Goal: Task Accomplishment & Management: Use online tool/utility

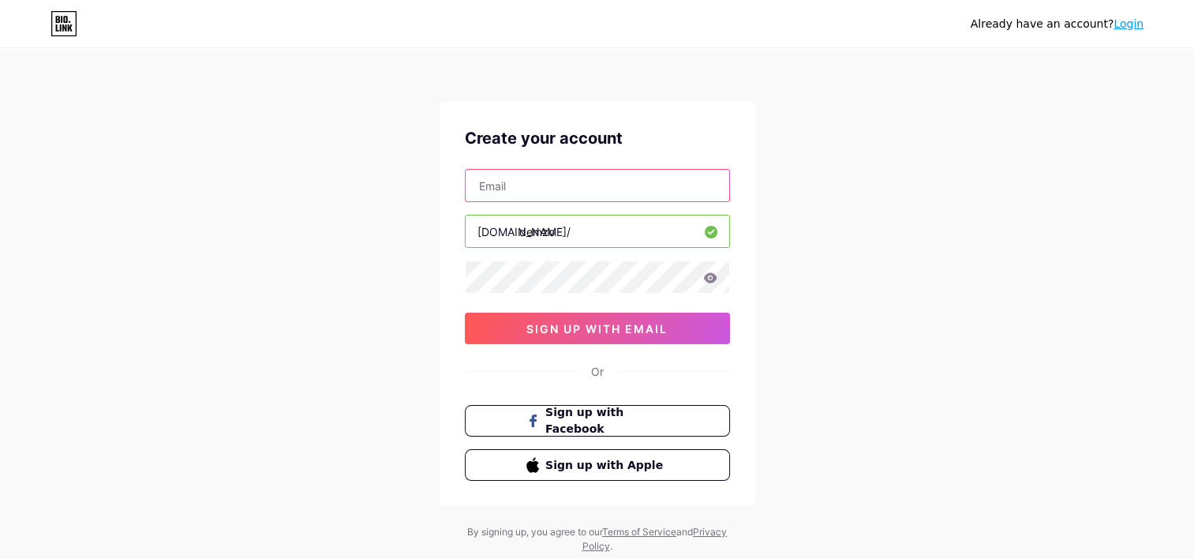
click at [570, 186] on input "text" at bounding box center [598, 186] width 264 height 32
type input "[EMAIL_ADDRESS][DOMAIN_NAME]"
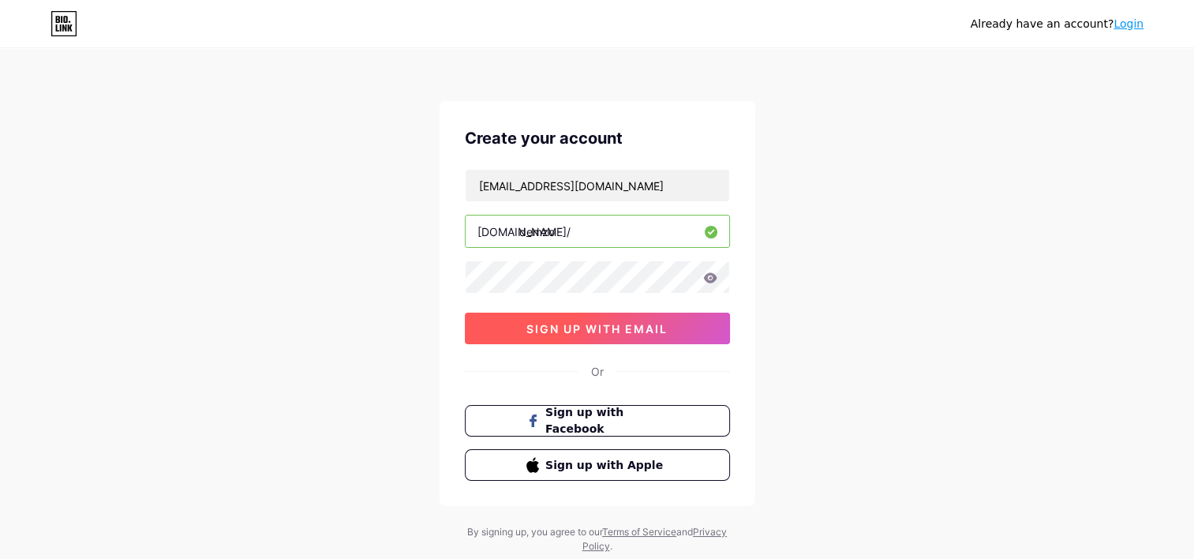
click at [564, 331] on span "sign up with email" at bounding box center [596, 328] width 141 height 13
click at [597, 309] on div "[EMAIL_ADDRESS][DOMAIN_NAME] [DOMAIN_NAME]/ demzo 0cAFcWeA6z2Gqn1l_OcUNaKN7A2Gl…" at bounding box center [597, 256] width 265 height 175
click at [597, 312] on div "[EMAIL_ADDRESS][DOMAIN_NAME] [DOMAIN_NAME]/ demzo 0cAFcWeA6z2Gqn1l_OcUNaKN7A2Gl…" at bounding box center [597, 256] width 265 height 175
click at [600, 325] on span "sign up with email" at bounding box center [596, 328] width 141 height 13
click at [600, 330] on span "sign up with email" at bounding box center [596, 328] width 141 height 13
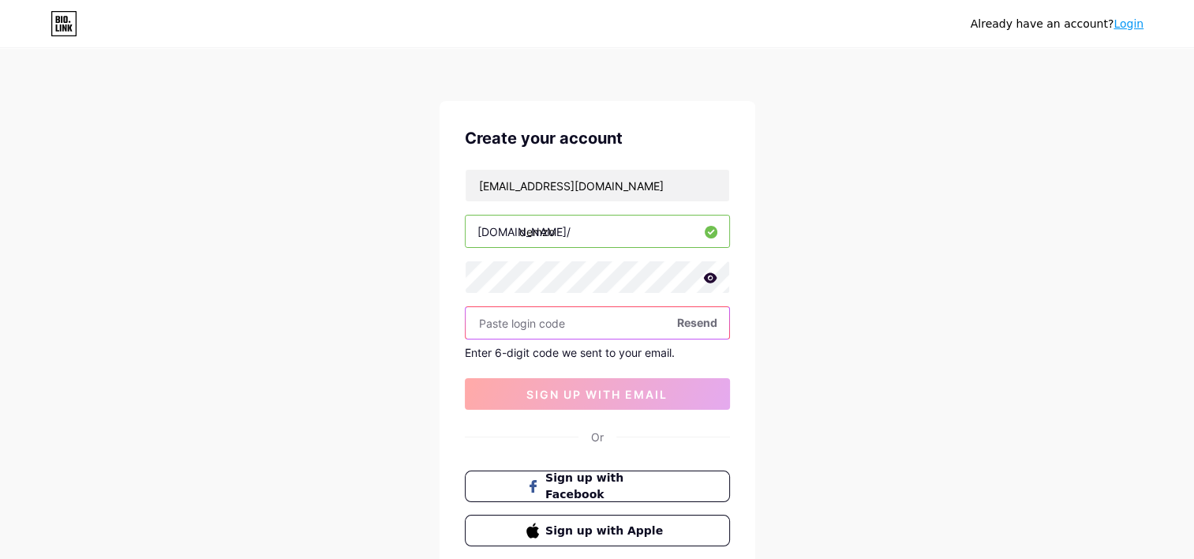
paste input "907175"
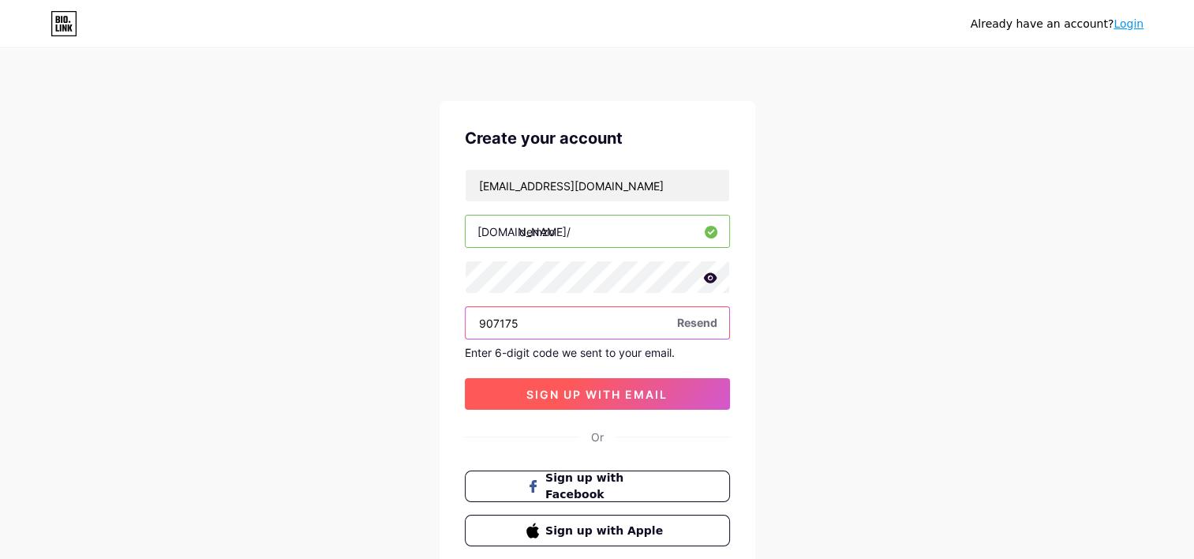
type input "907175"
click at [574, 389] on span "sign up with email" at bounding box center [596, 393] width 141 height 13
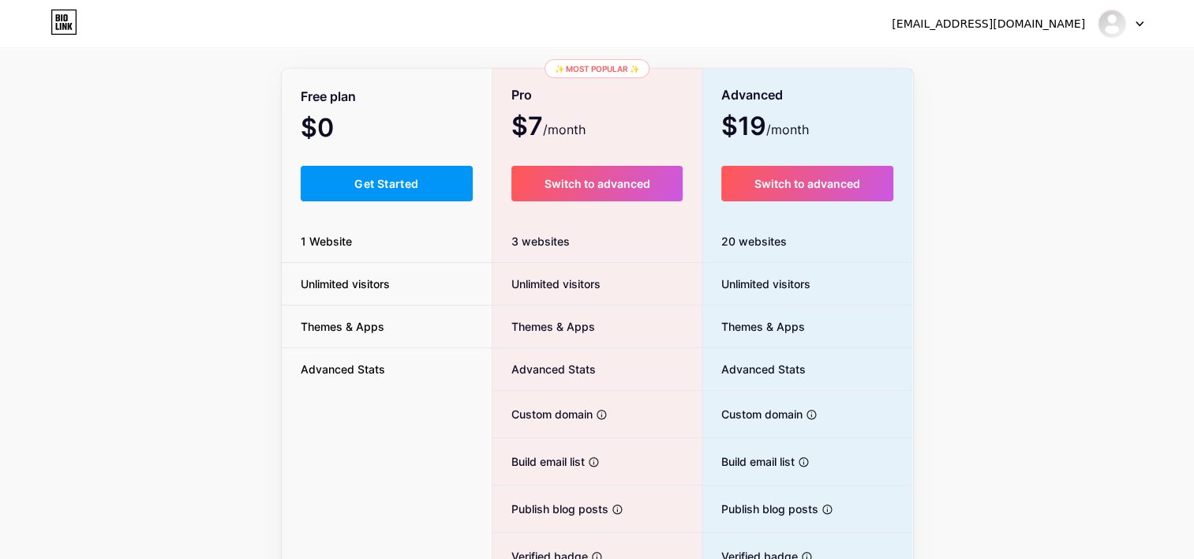
scroll to position [79, 0]
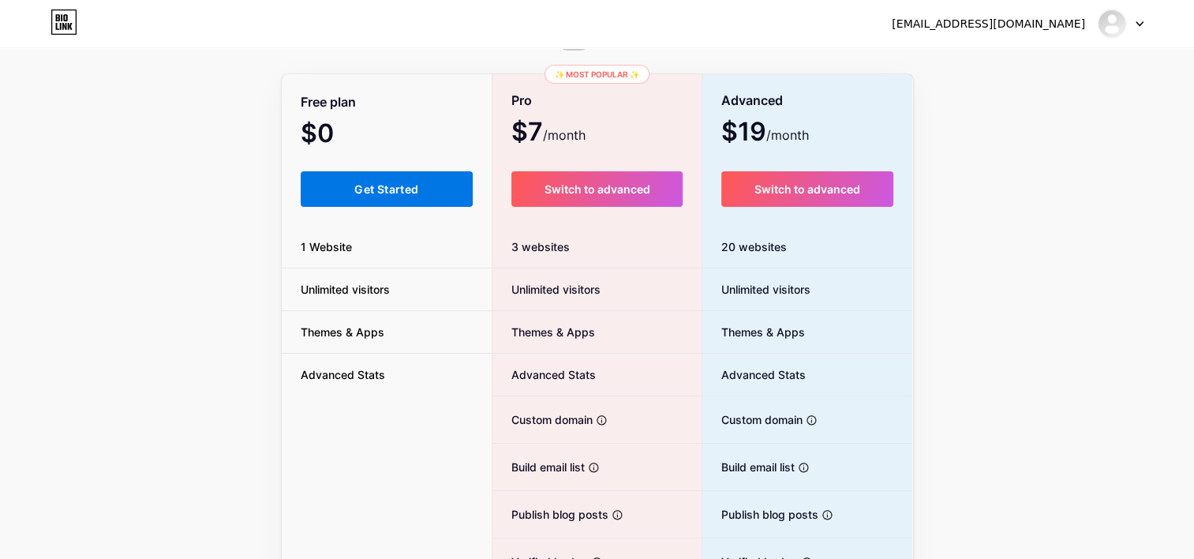
click at [360, 190] on span "Get Started" at bounding box center [386, 188] width 64 height 13
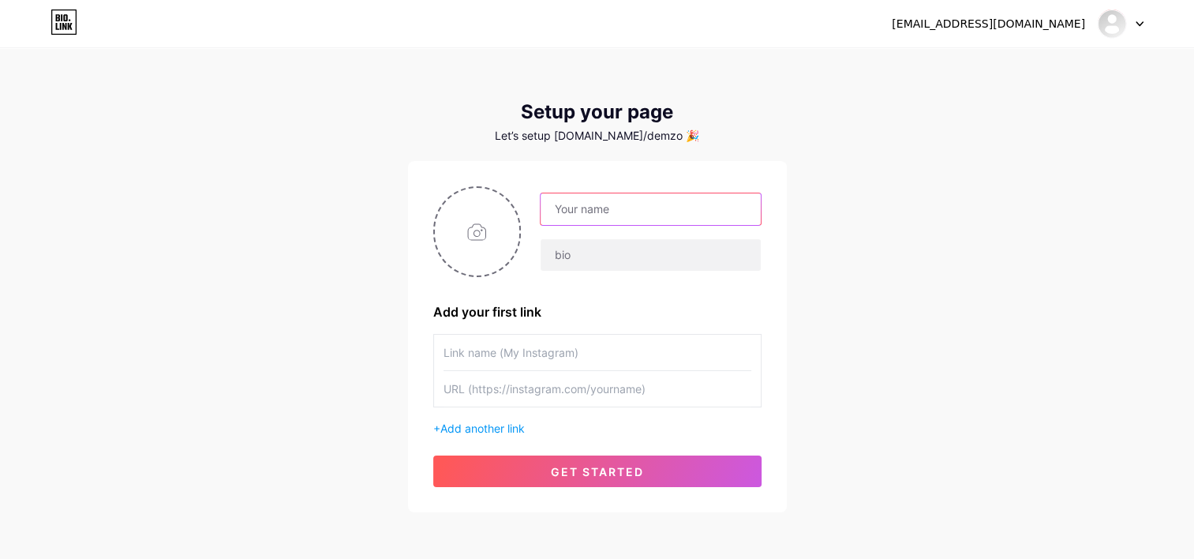
click at [599, 215] on input "text" at bounding box center [649, 209] width 219 height 32
click at [574, 197] on input "text" at bounding box center [649, 209] width 219 height 32
type input "Demzo"
click at [525, 353] on input "text" at bounding box center [597, 353] width 308 height 36
drag, startPoint x: 417, startPoint y: 344, endPoint x: 394, endPoint y: 346, distance: 23.0
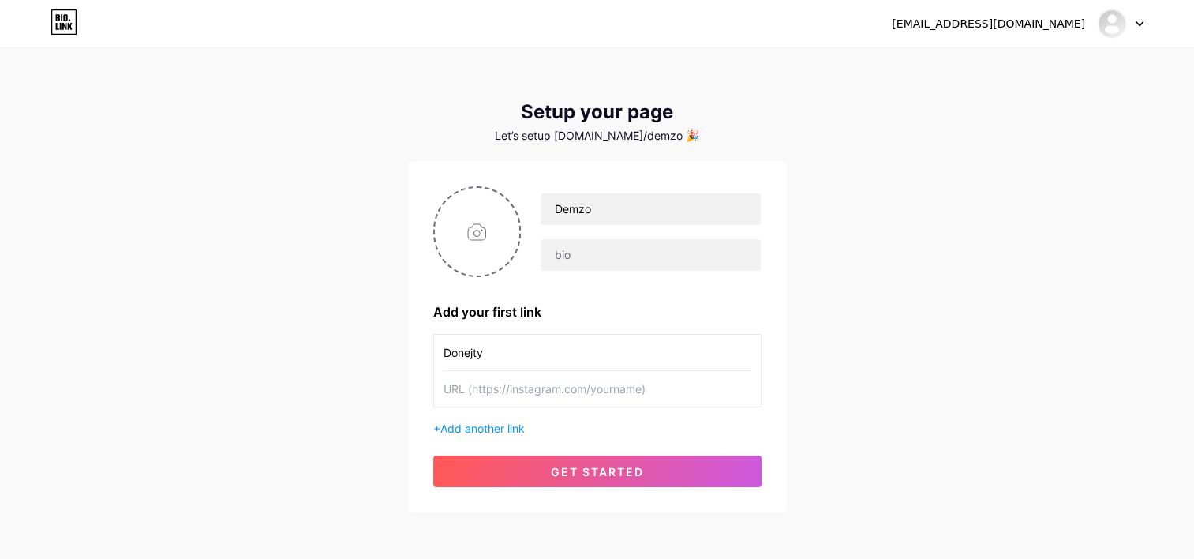
click at [394, 346] on div "[EMAIL_ADDRESS][DOMAIN_NAME] Dashboard Logout Setup your page Let’s setup [DOMA…" at bounding box center [597, 281] width 1194 height 563
type input "DONATE"
click at [489, 245] on input "file" at bounding box center [477, 232] width 85 height 88
type input "C:\fakepath\awatart.png"
click at [529, 394] on input "text" at bounding box center [597, 389] width 308 height 36
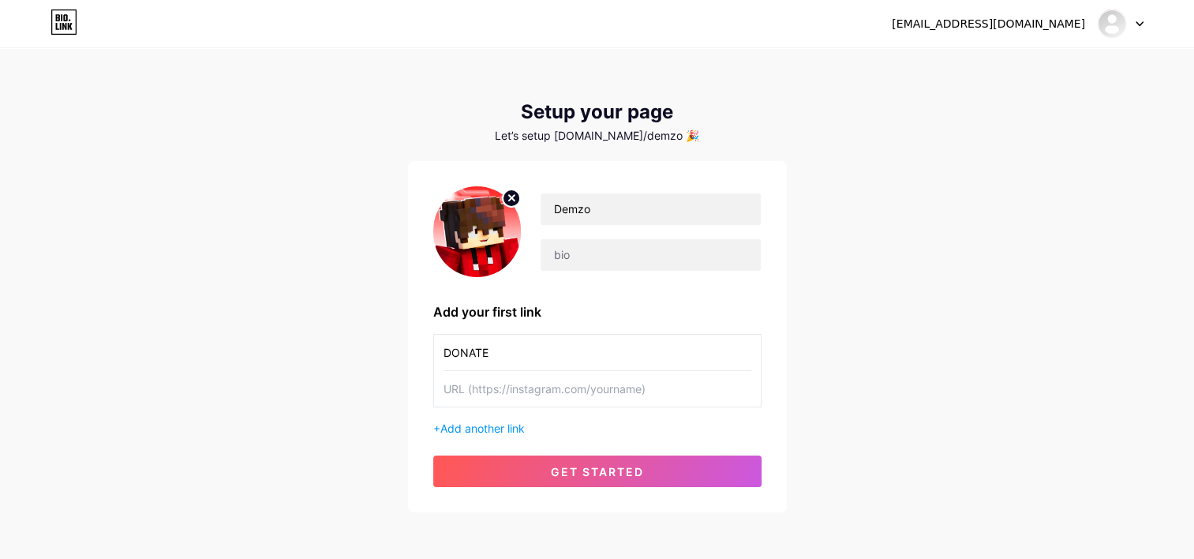
paste input "[URL][DOMAIN_NAME]"
type input "[URL][DOMAIN_NAME]"
click at [503, 424] on span "Add another link" at bounding box center [482, 427] width 84 height 13
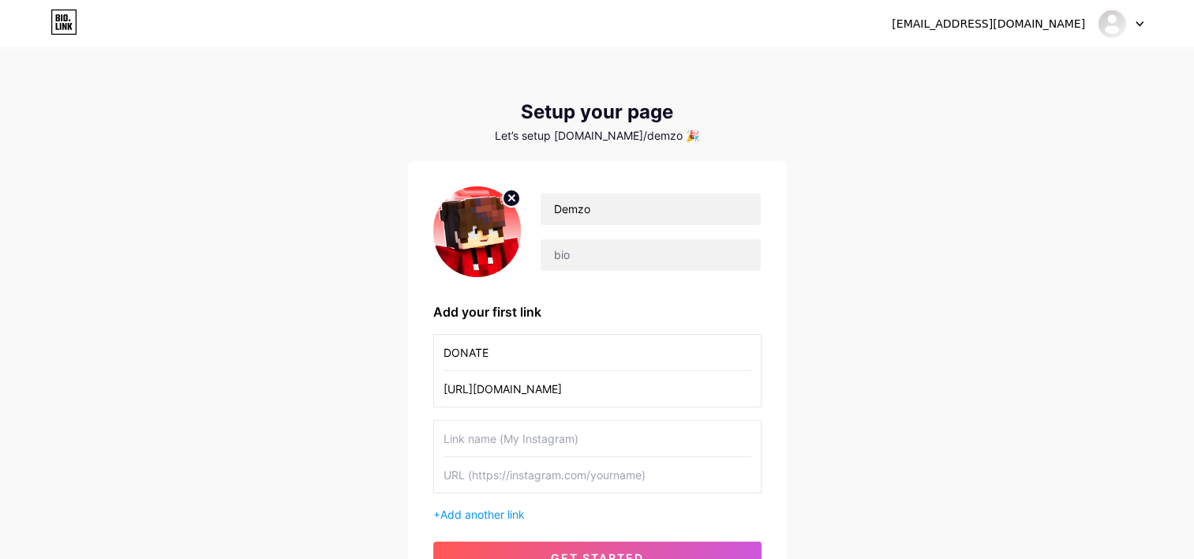
click at [505, 436] on input "text" at bounding box center [597, 439] width 308 height 36
type input "YOUTUBE"
click at [548, 480] on input "text" at bounding box center [597, 475] width 308 height 36
paste input "[URL][DOMAIN_NAME]"
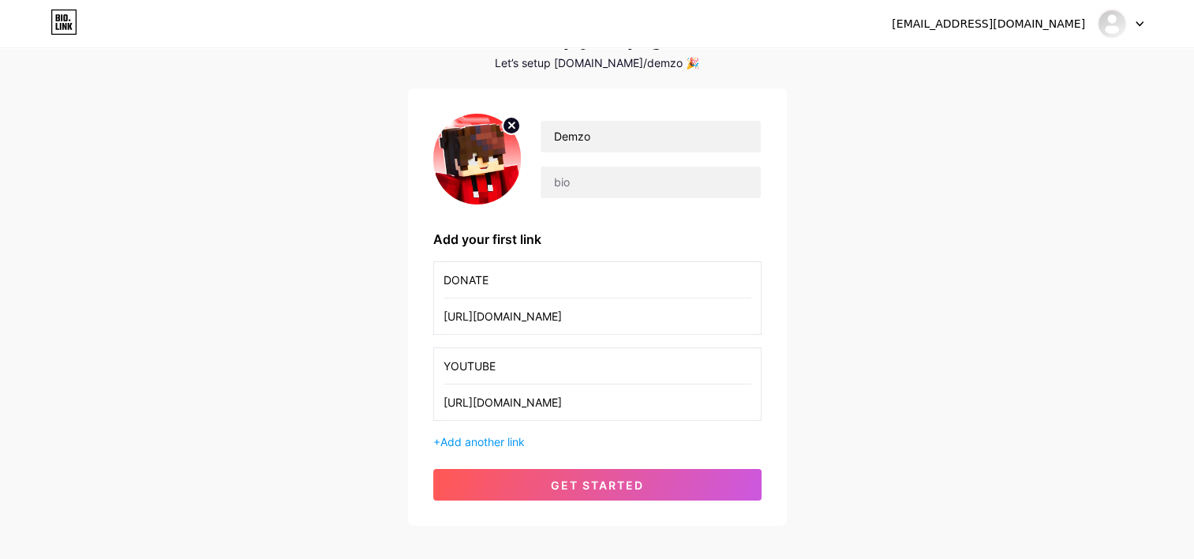
scroll to position [79, 0]
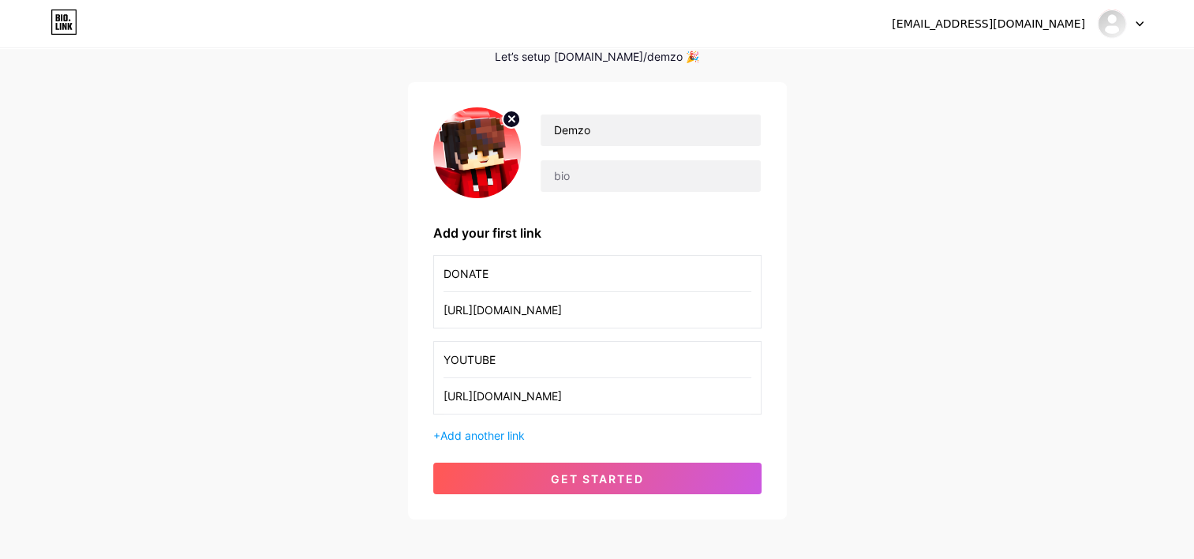
type input "[URL][DOMAIN_NAME]"
click at [486, 432] on span "Add another link" at bounding box center [482, 434] width 84 height 13
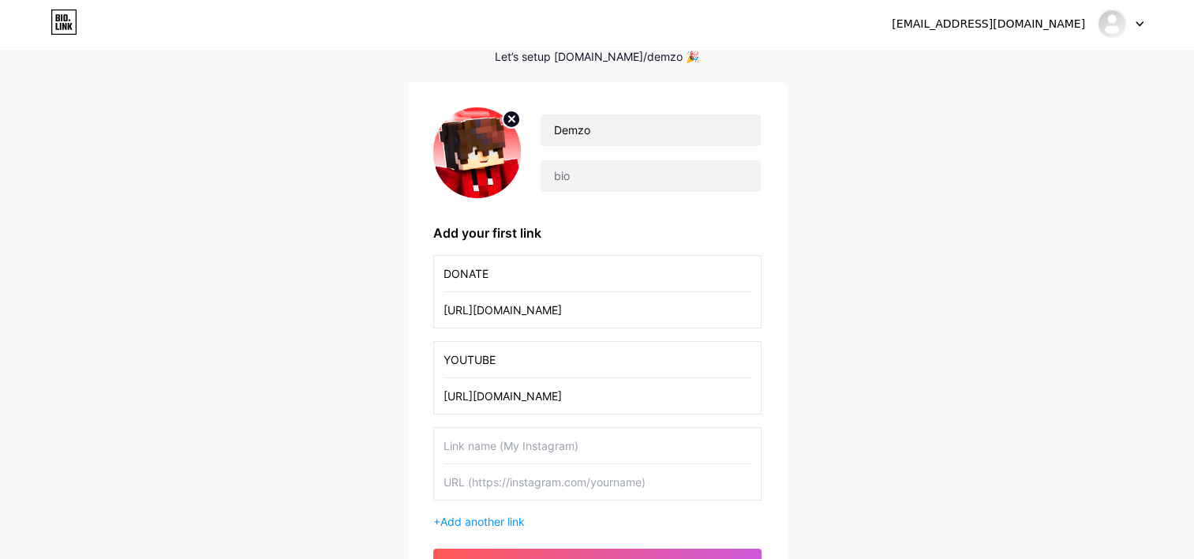
click at [503, 443] on input "text" at bounding box center [597, 446] width 308 height 36
type input "D"
type input "DISCORD - Najlepsza społeczność"
click at [552, 484] on input "text" at bounding box center [597, 482] width 308 height 36
paste input "[URL][DOMAIN_NAME]"
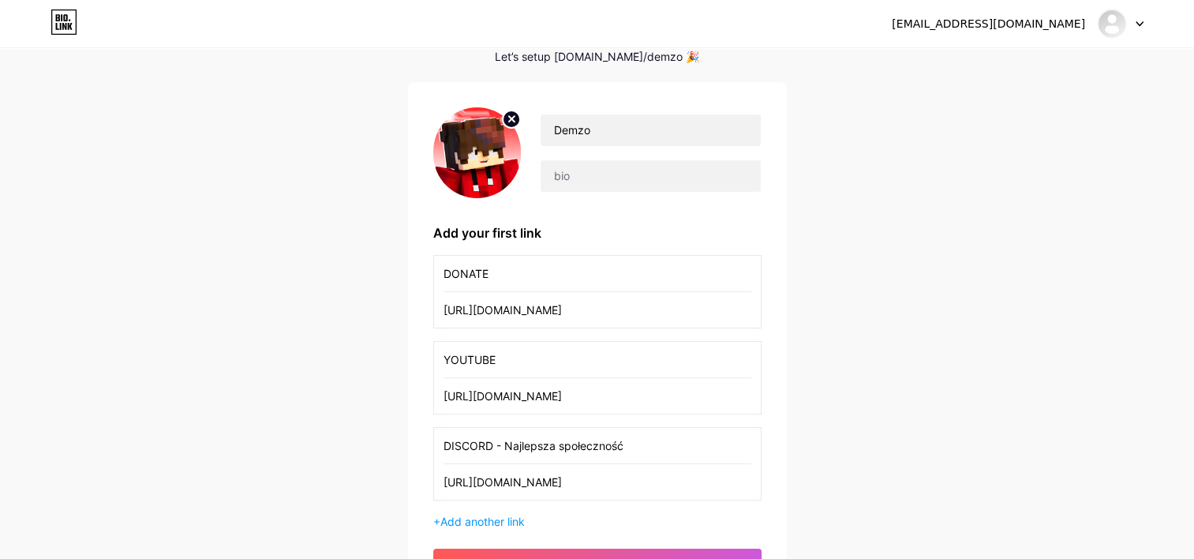
type input "[URL][DOMAIN_NAME]"
click at [542, 357] on input "YOUTUBE" at bounding box center [597, 360] width 308 height 36
type input "YOUTUBE - Mój kanał"
click at [536, 280] on input "DONATE" at bounding box center [597, 274] width 308 height 36
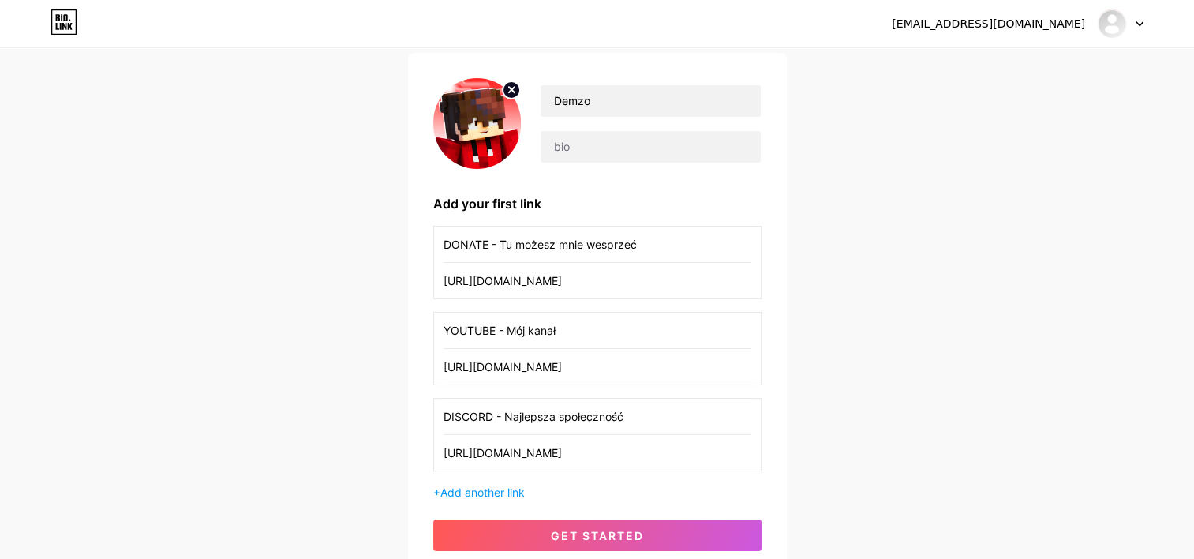
scroll to position [237, 0]
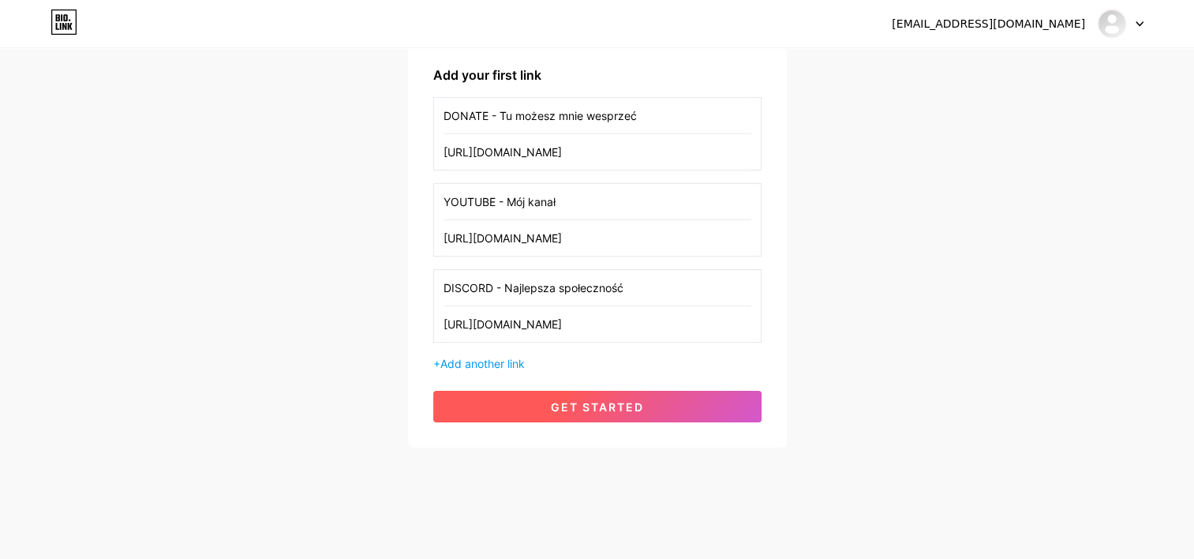
type input "DONATE - Tu możesz mnie wesprzeć"
click at [660, 412] on button "get started" at bounding box center [597, 407] width 328 height 32
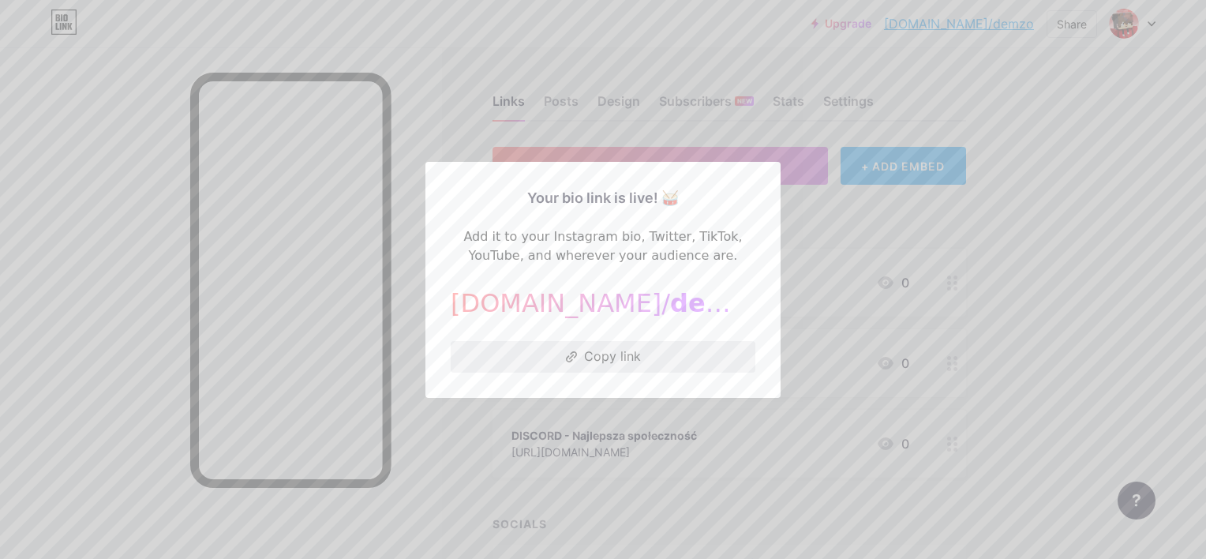
click at [625, 365] on button "Copy link" at bounding box center [603, 357] width 305 height 32
click at [1139, 261] on div at bounding box center [603, 279] width 1206 height 559
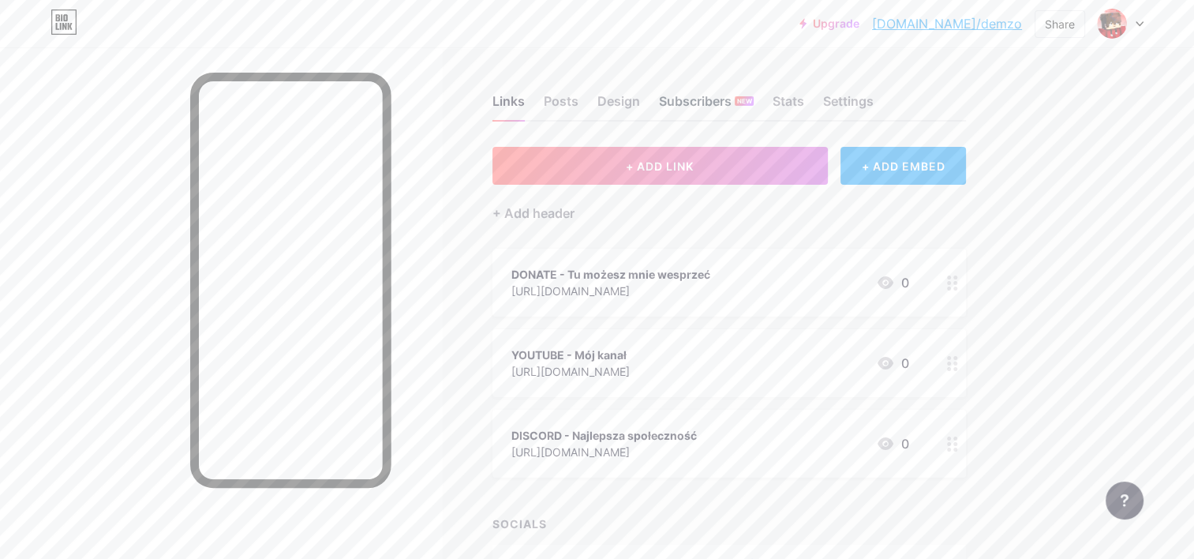
click at [707, 107] on div "Subscribers NEW" at bounding box center [706, 106] width 95 height 28
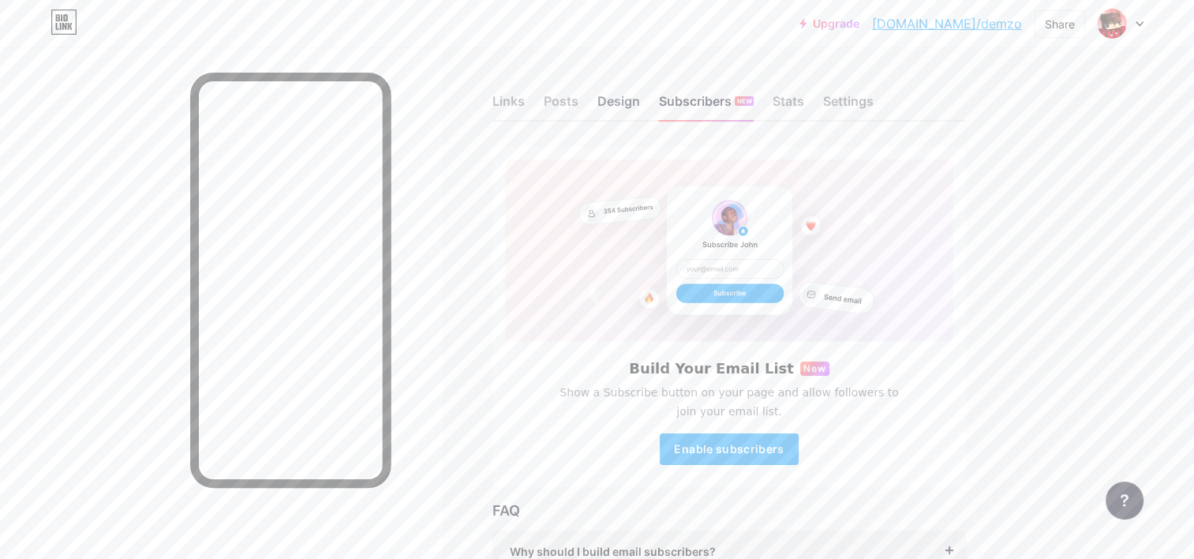
click at [622, 104] on div "Design" at bounding box center [618, 106] width 43 height 28
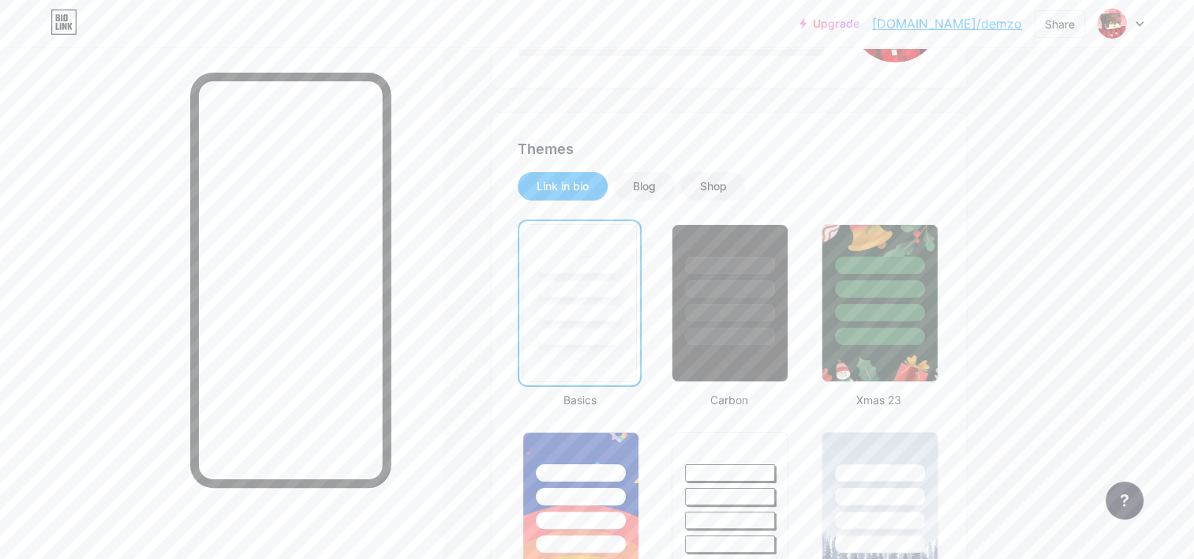
scroll to position [237, 0]
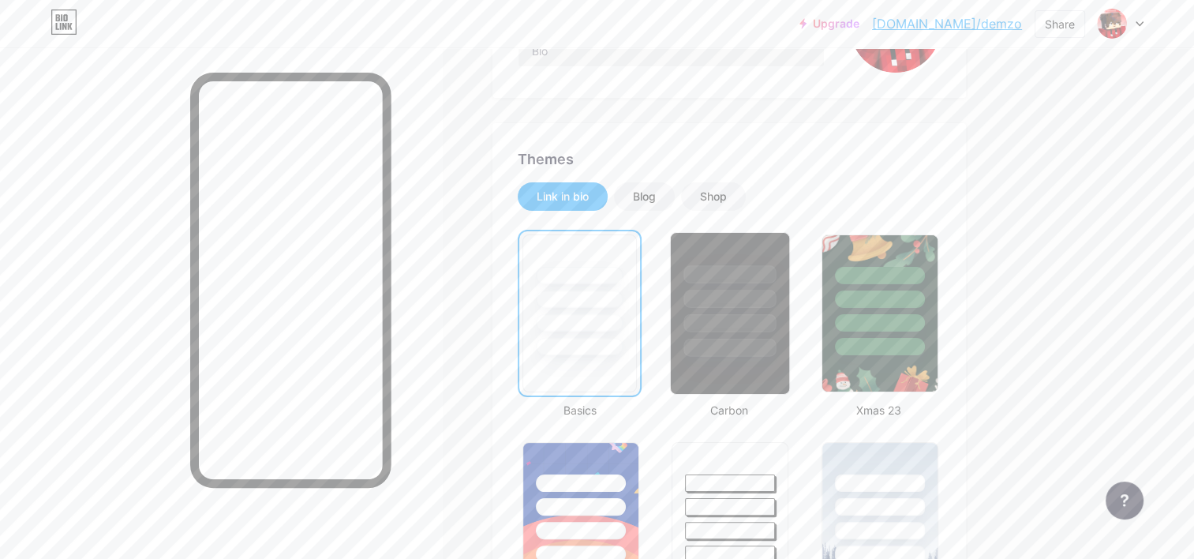
click at [726, 284] on div at bounding box center [730, 295] width 118 height 124
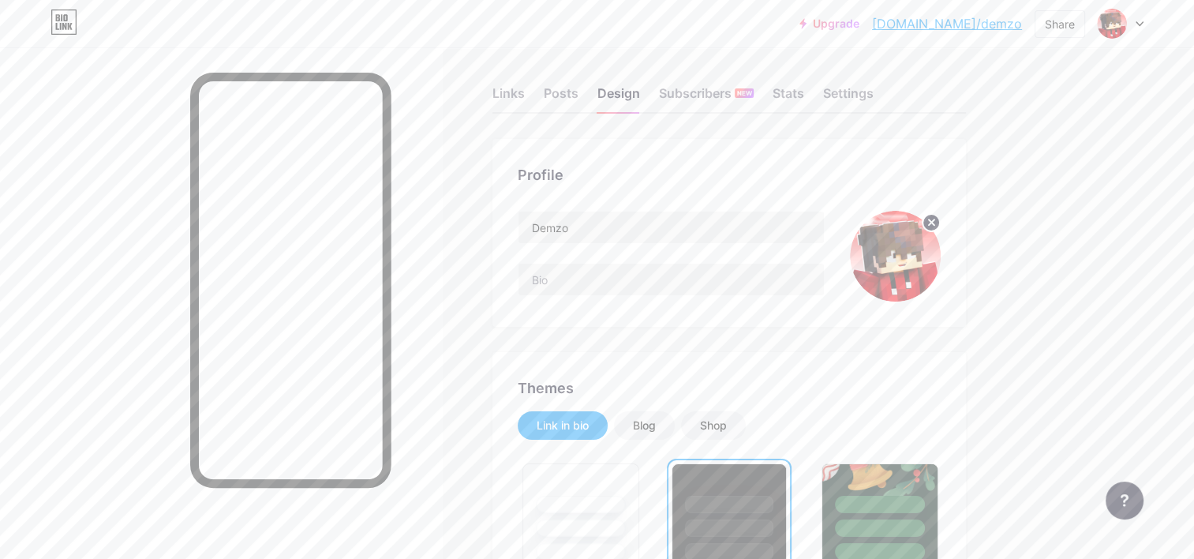
scroll to position [0, 0]
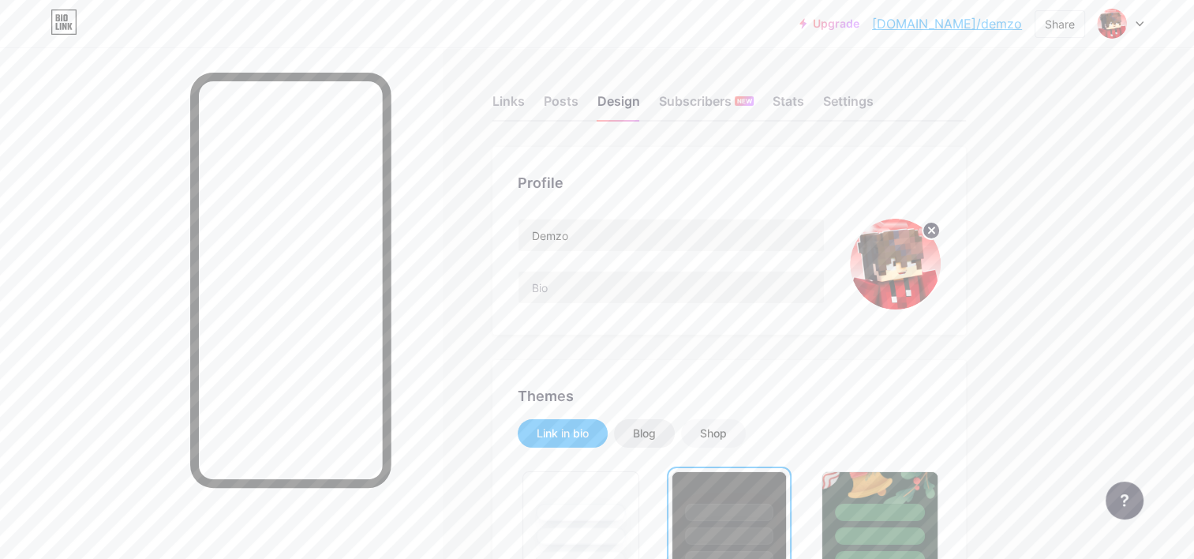
click at [641, 419] on div "Blog" at bounding box center [644, 433] width 61 height 28
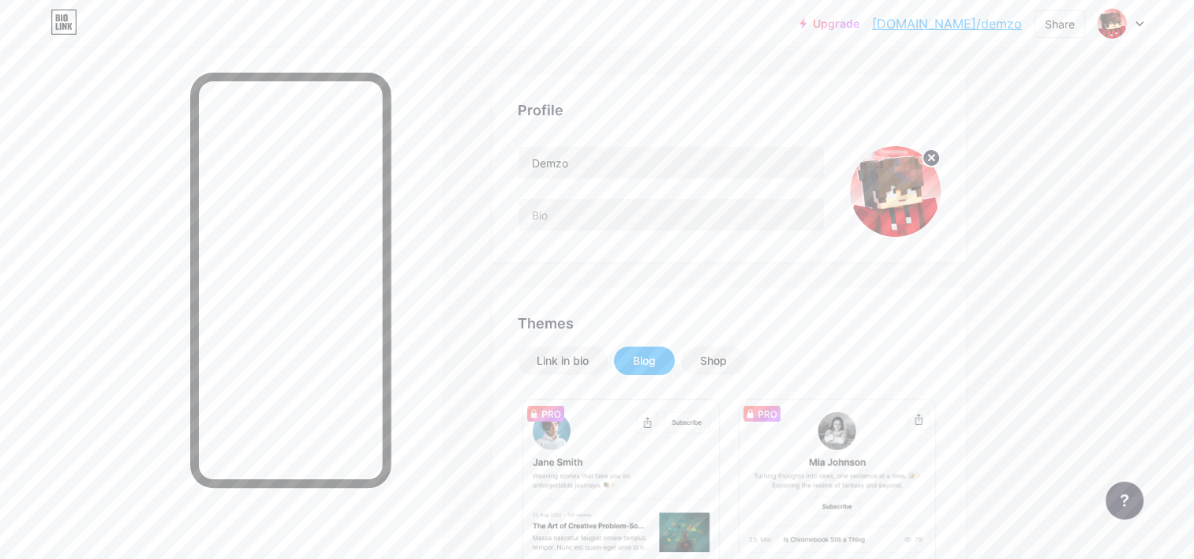
scroll to position [79, 0]
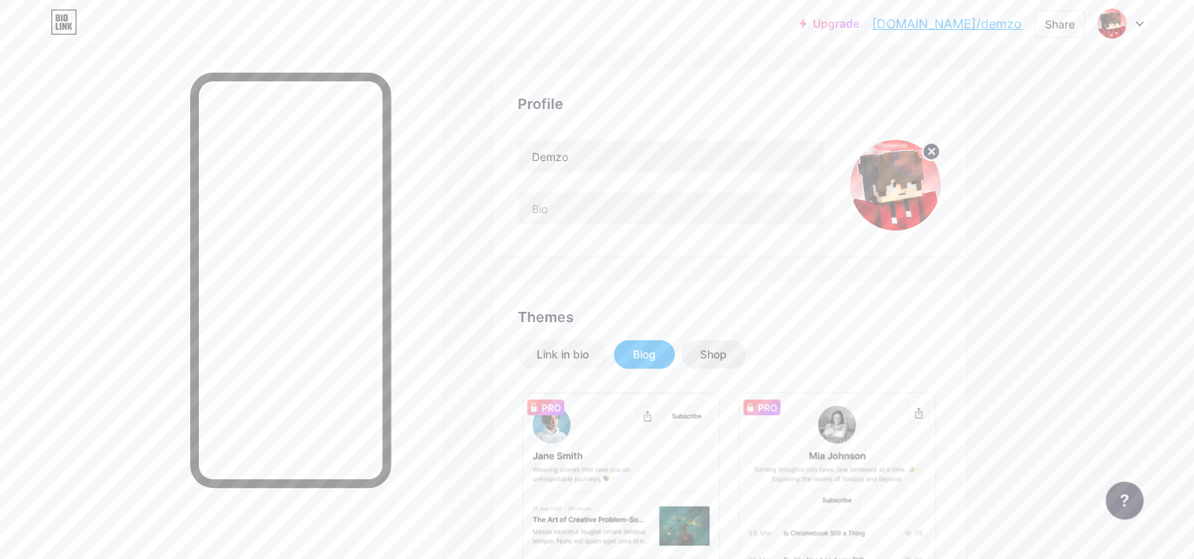
click at [707, 357] on div "Shop" at bounding box center [713, 354] width 27 height 16
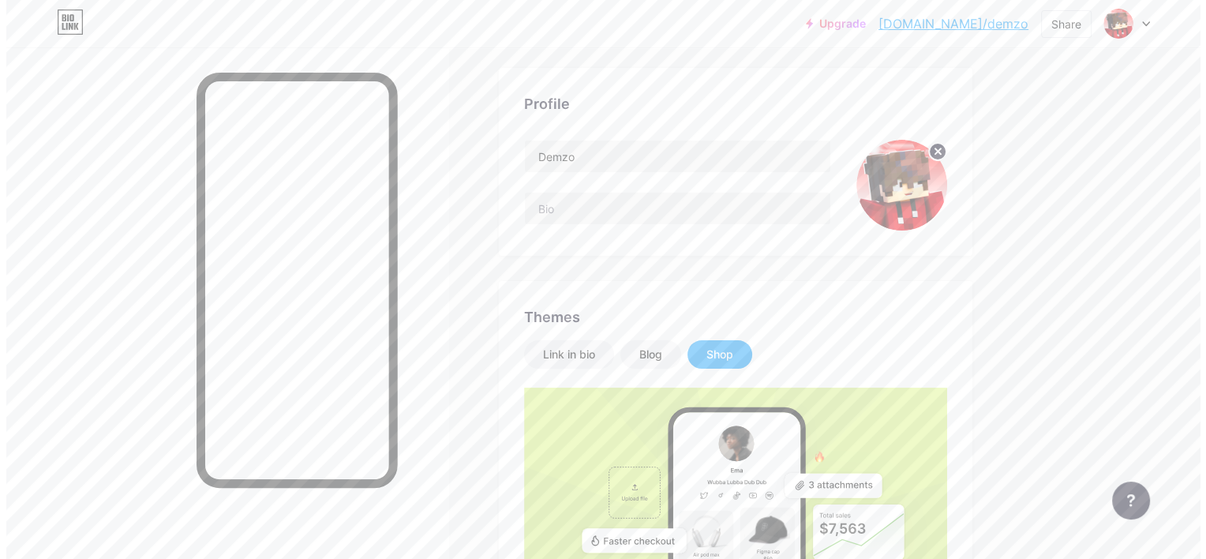
scroll to position [0, 0]
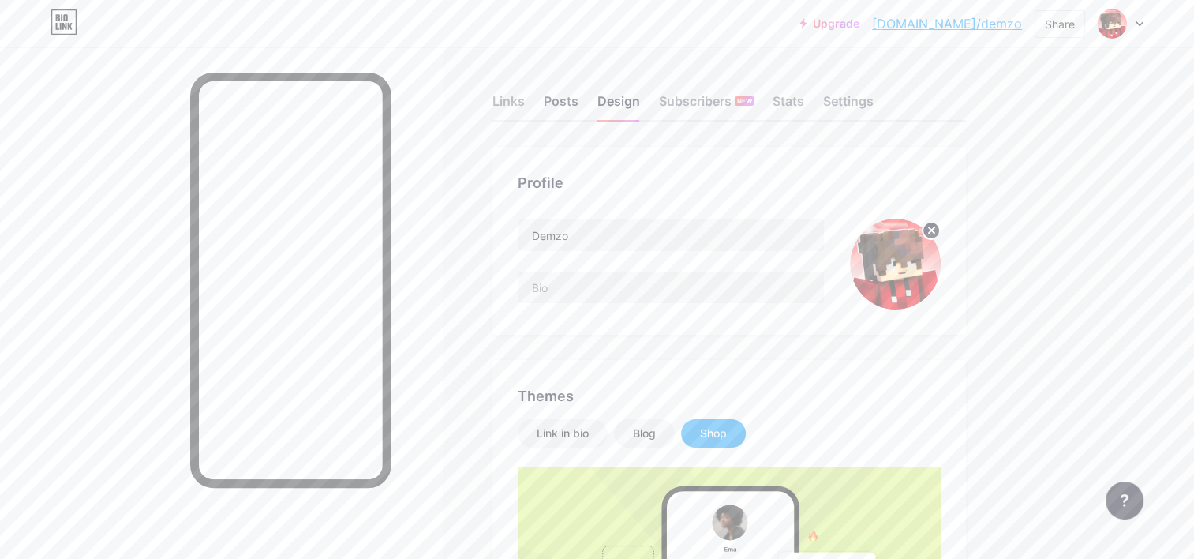
click at [566, 110] on div "Posts" at bounding box center [561, 106] width 35 height 28
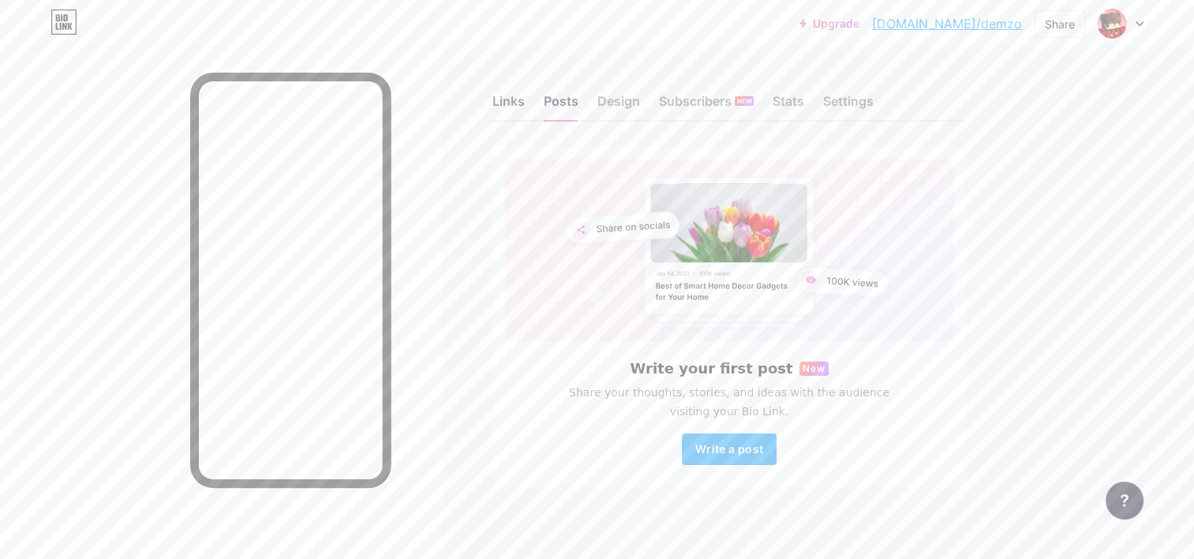
click at [510, 107] on div "Links" at bounding box center [508, 106] width 32 height 28
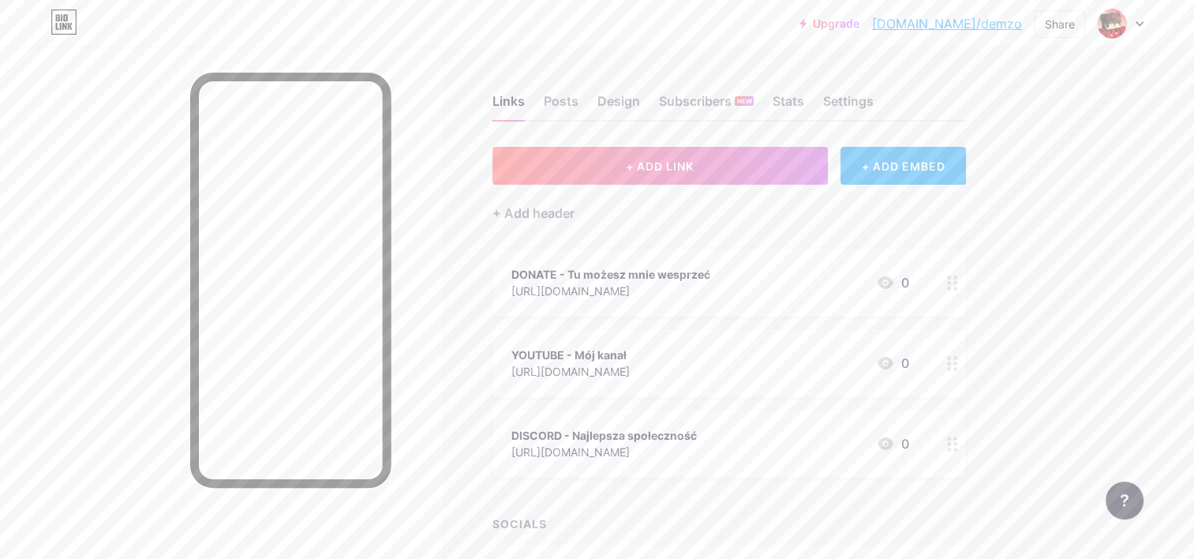
click at [958, 284] on div at bounding box center [952, 283] width 27 height 68
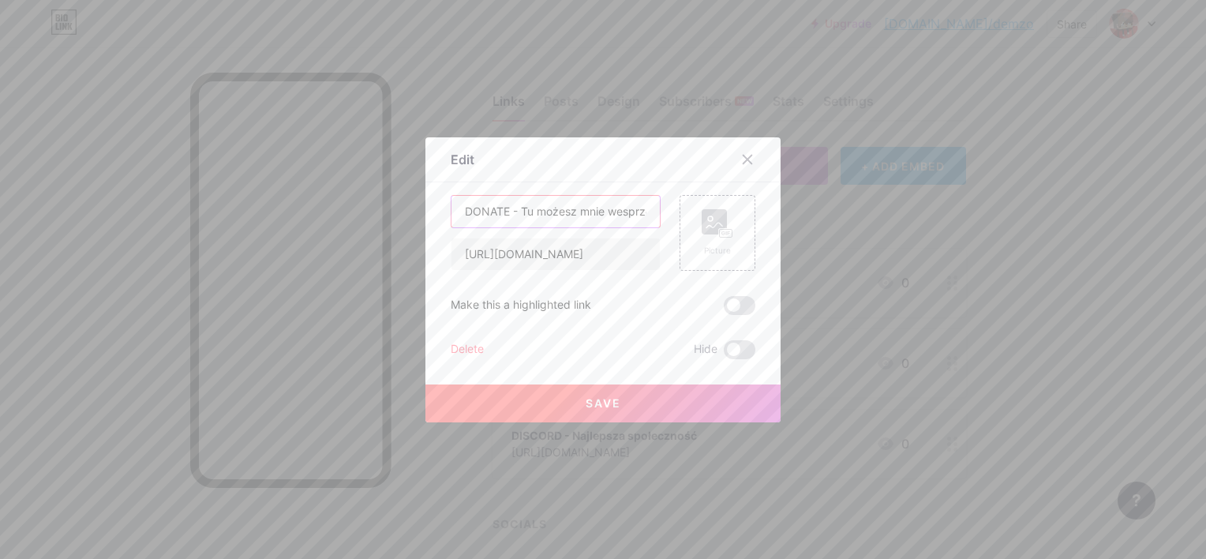
click at [456, 208] on input "DONATE - Tu możesz mnie wesprzeć" at bounding box center [555, 212] width 208 height 32
click at [694, 234] on div "Picture" at bounding box center [717, 233] width 76 height 76
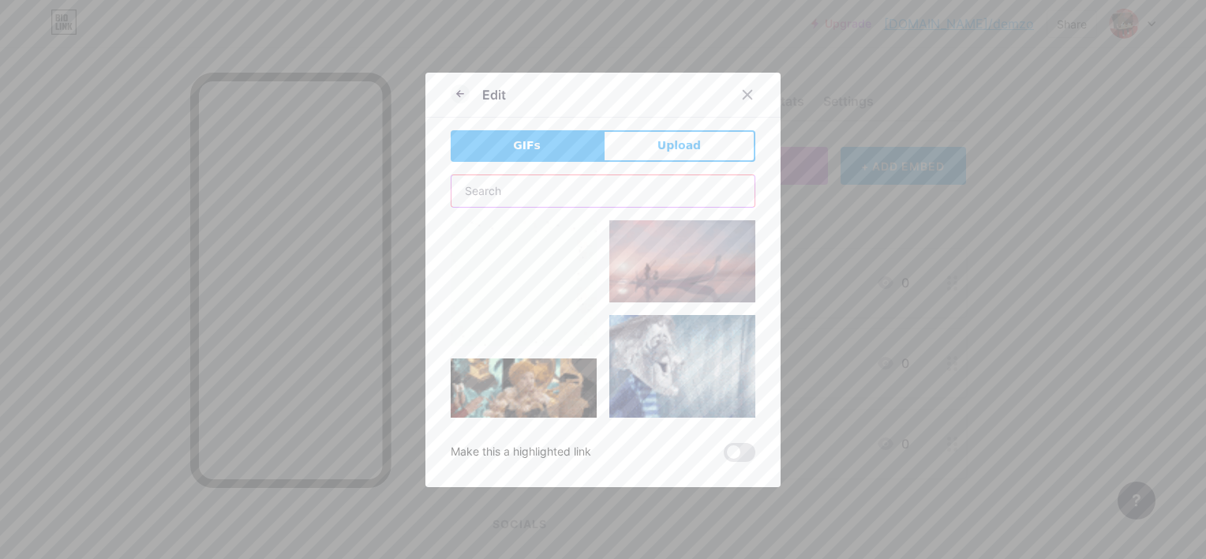
click at [597, 186] on input "text" at bounding box center [602, 191] width 303 height 32
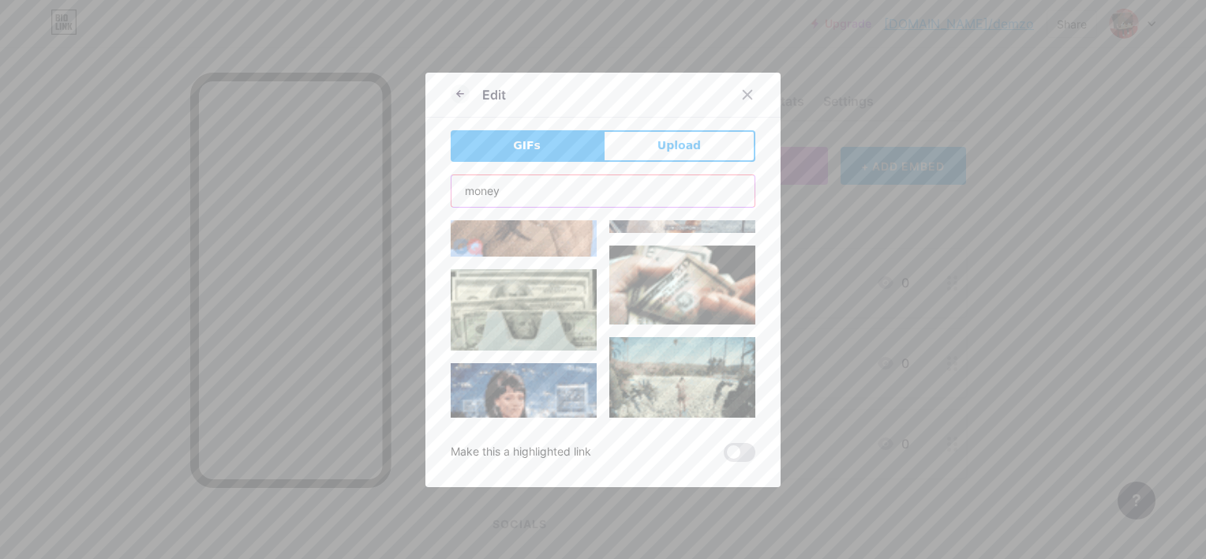
scroll to position [1042, 0]
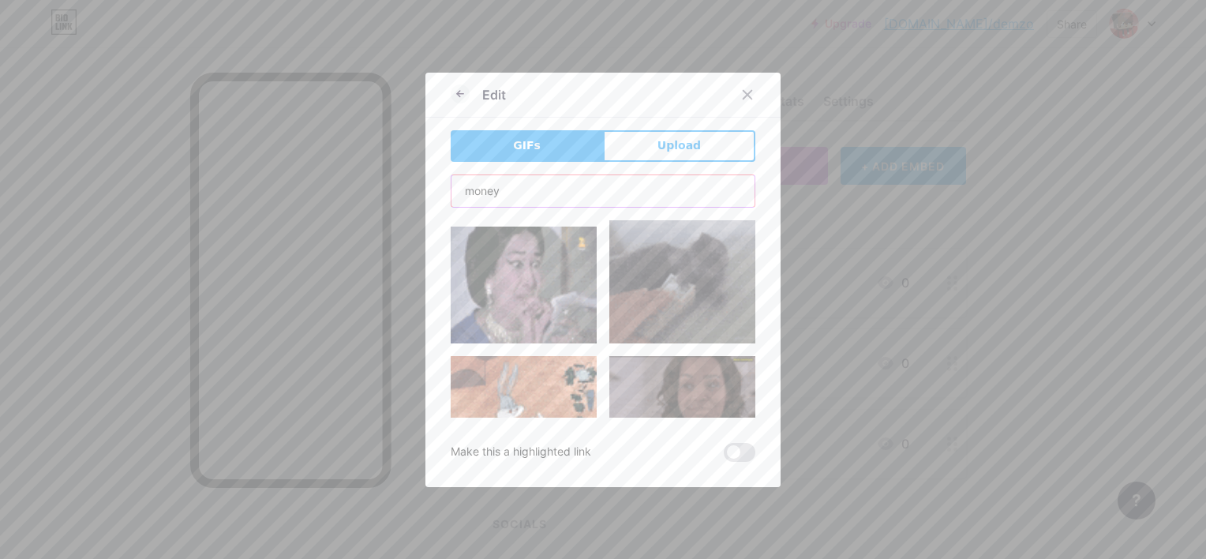
type input "money"
click at [537, 356] on img at bounding box center [524, 411] width 146 height 111
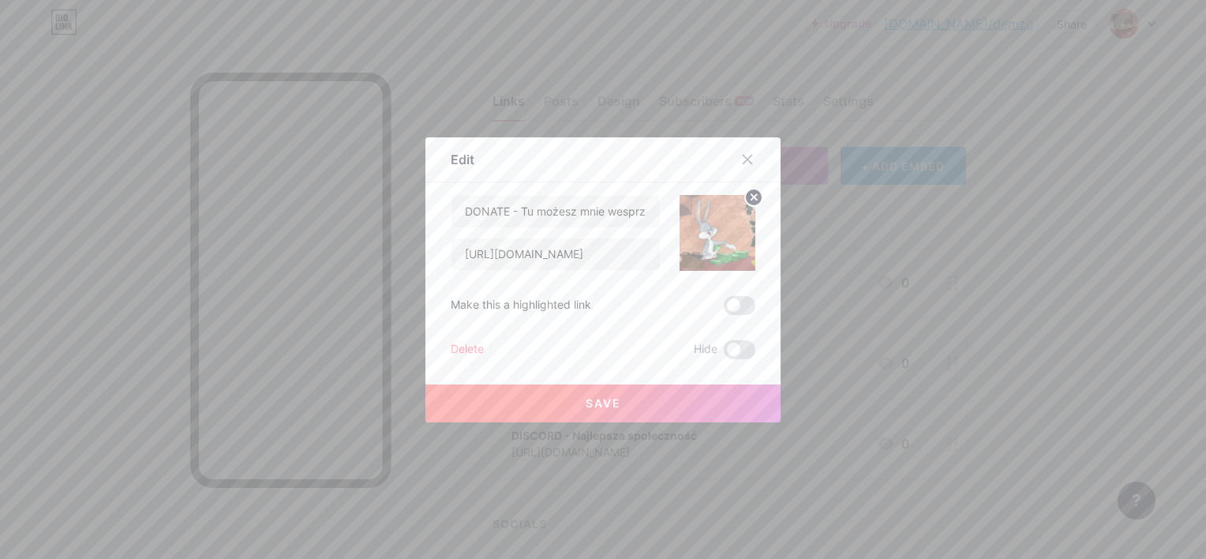
click at [578, 404] on button "Save" at bounding box center [602, 403] width 355 height 38
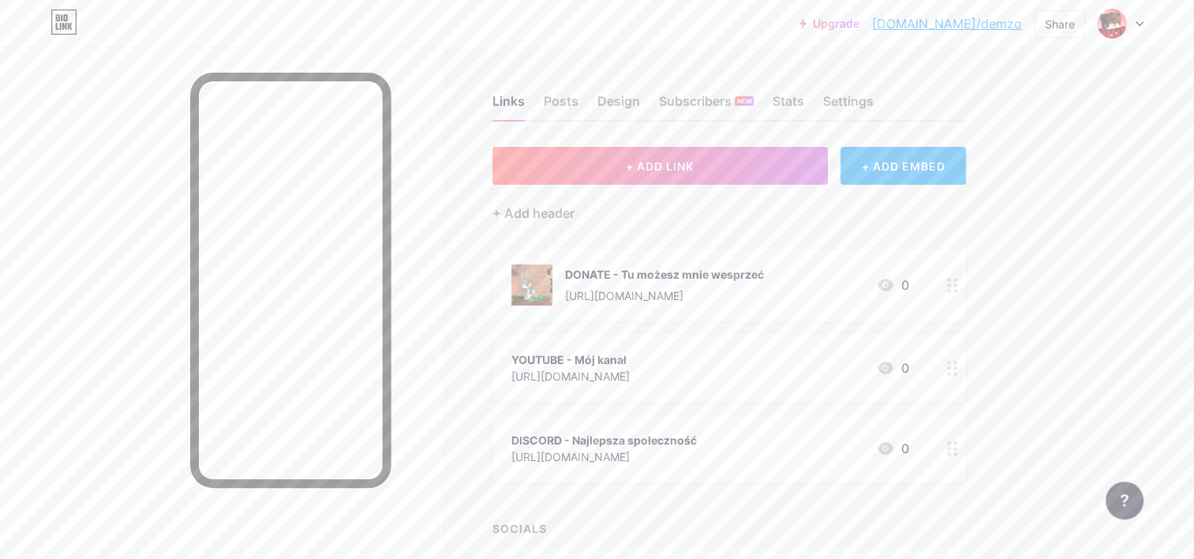
click at [944, 360] on div at bounding box center [952, 368] width 27 height 68
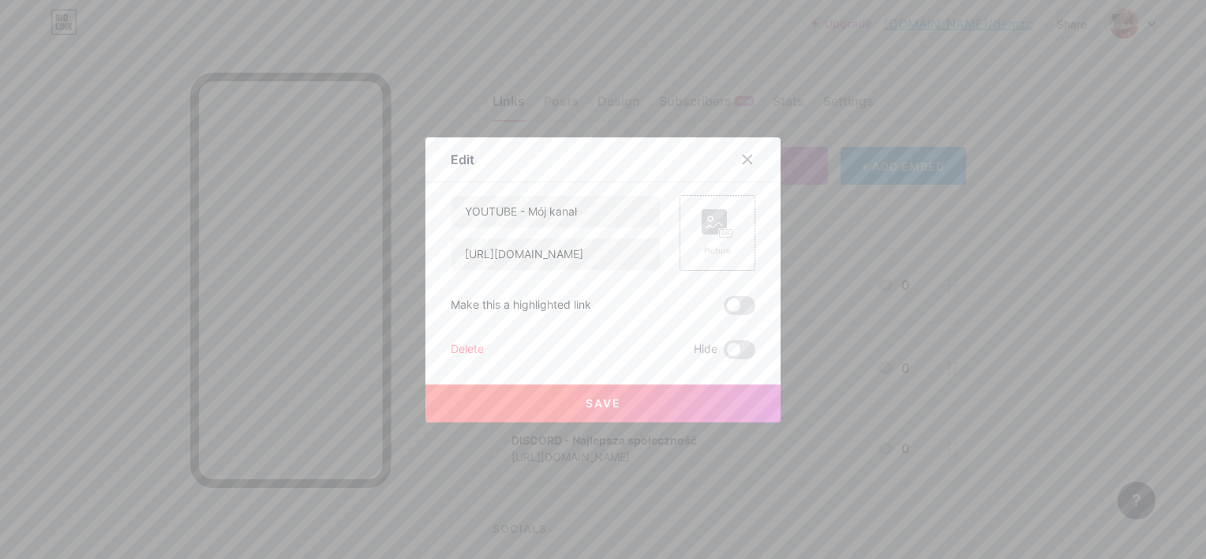
click at [720, 234] on rect at bounding box center [726, 233] width 13 height 8
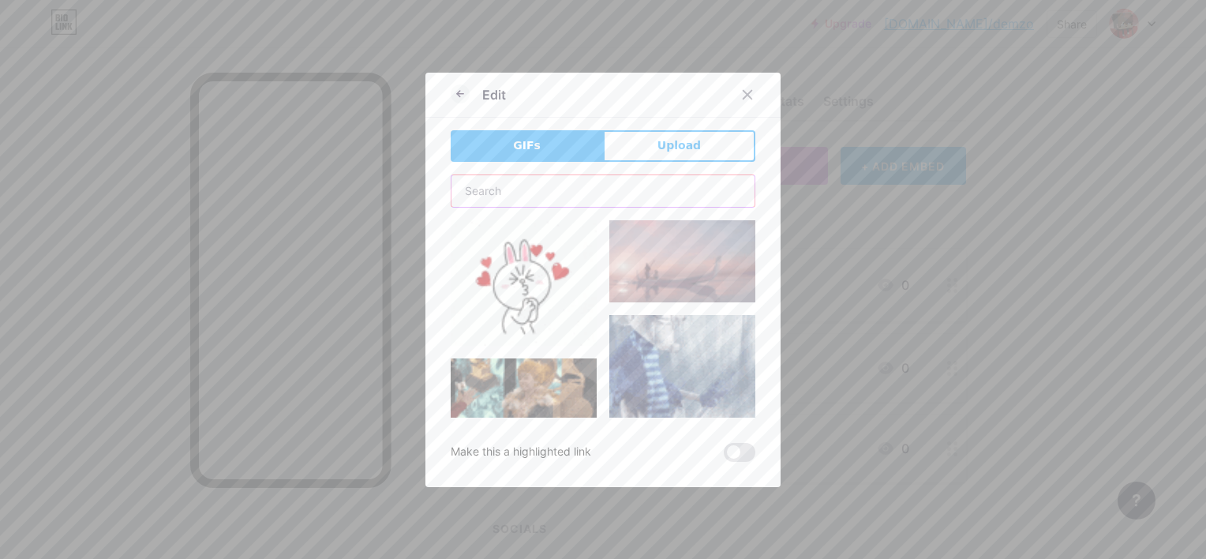
click at [625, 195] on input "text" at bounding box center [602, 191] width 303 height 32
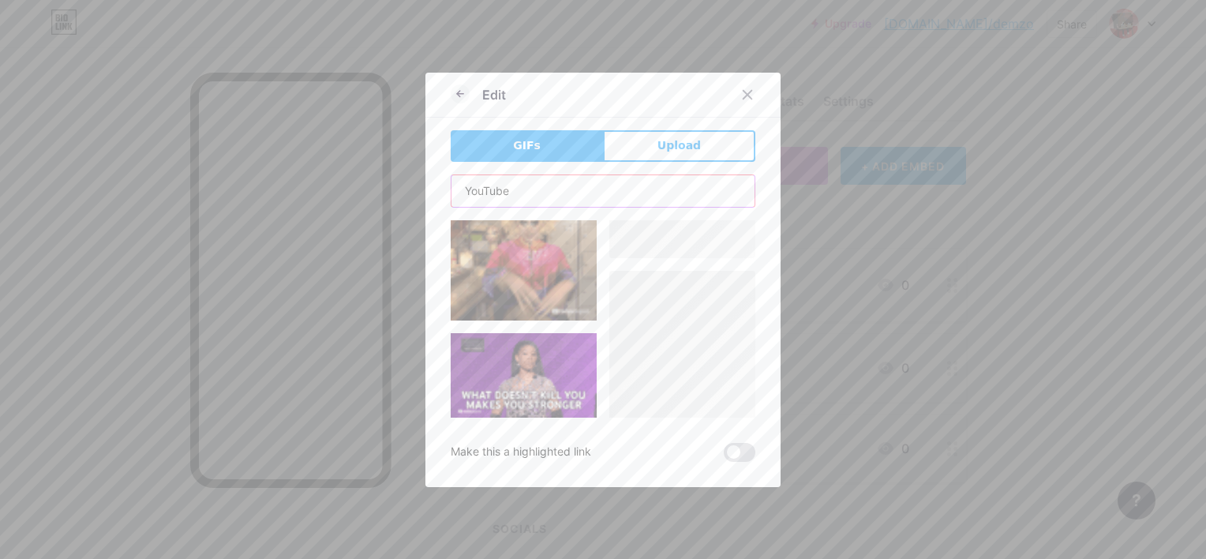
scroll to position [1220, 0]
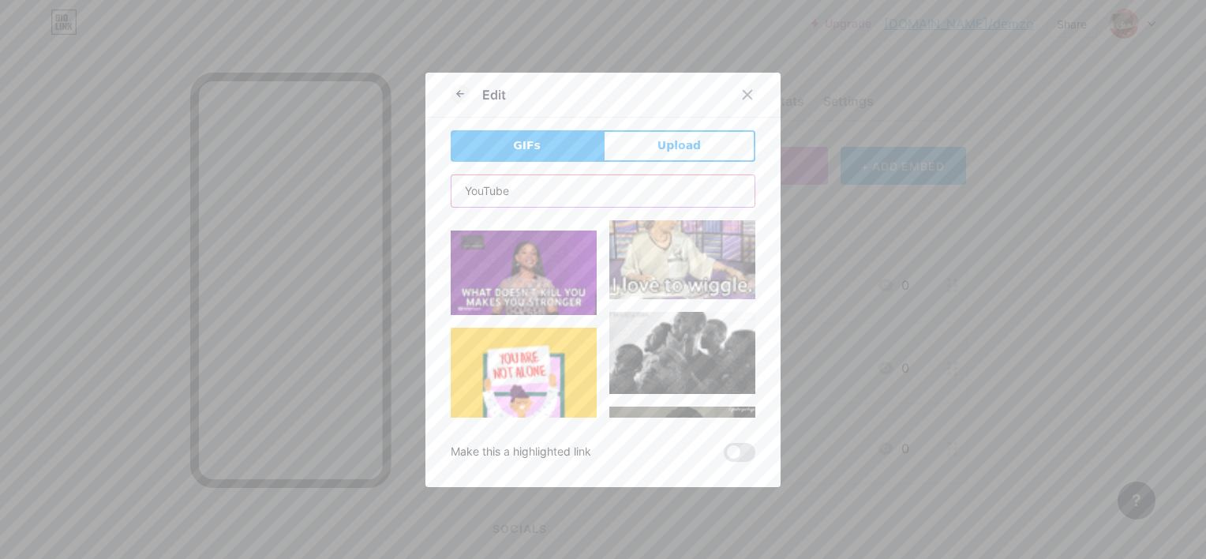
drag, startPoint x: 549, startPoint y: 188, endPoint x: 178, endPoint y: 166, distance: 371.5
click at [178, 166] on div "Edit GIFs Upload Content YouTube Play YouTube video without leaving your page. …" at bounding box center [603, 279] width 1206 height 559
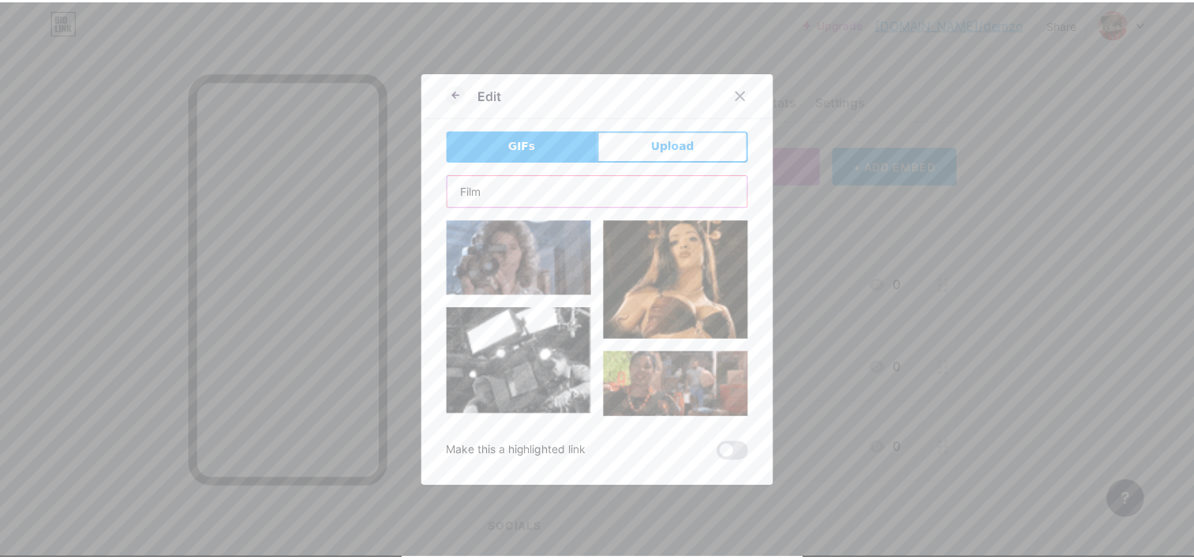
scroll to position [0, 0]
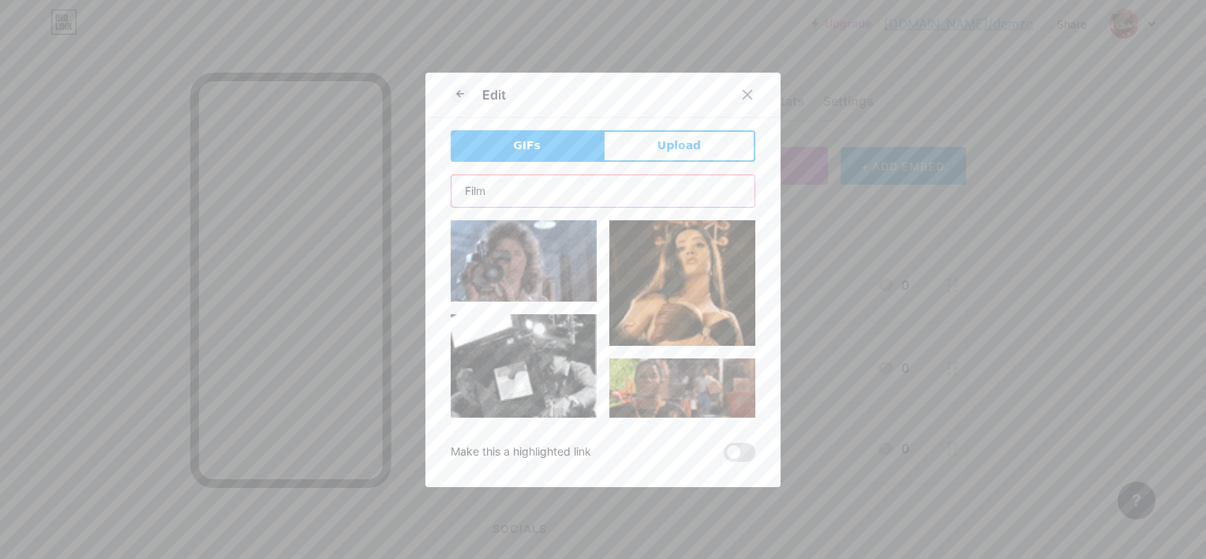
type input "Film"
click at [525, 252] on img at bounding box center [524, 261] width 146 height 82
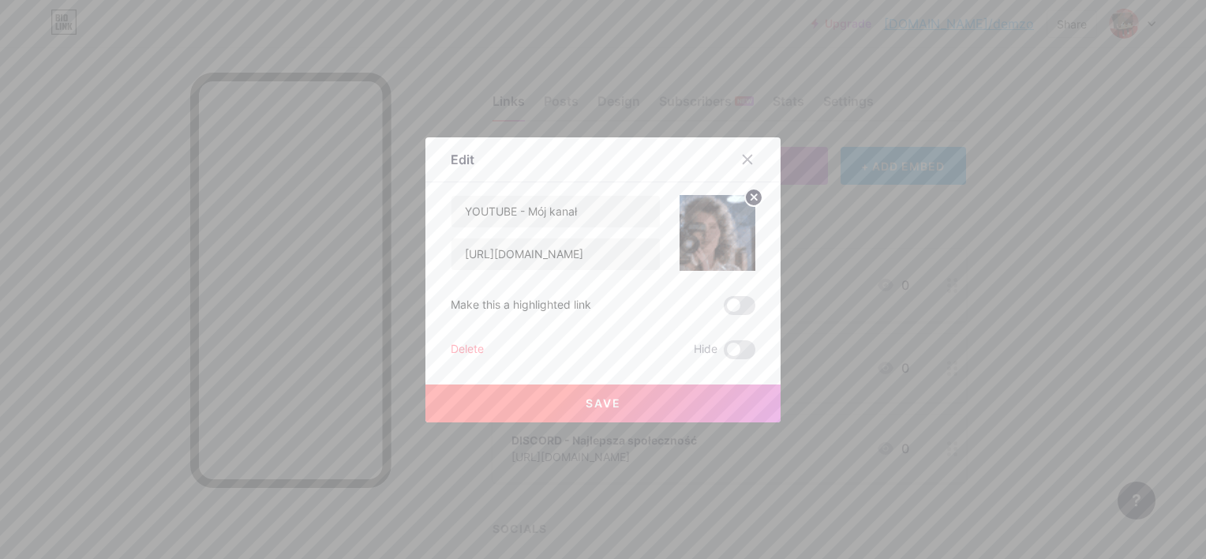
click at [644, 398] on button "Save" at bounding box center [602, 403] width 355 height 38
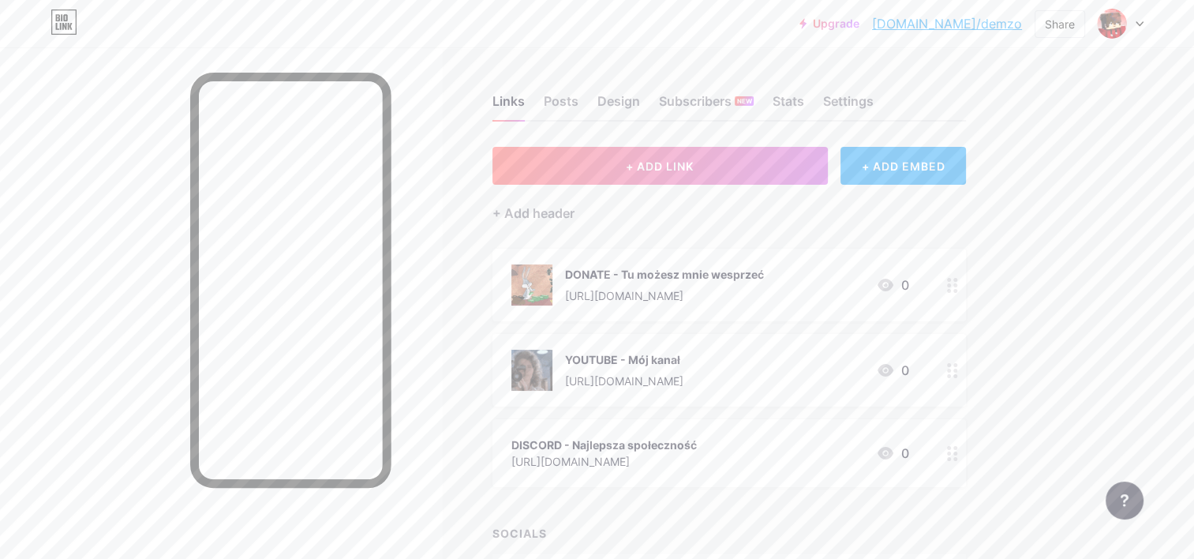
click at [947, 454] on icon at bounding box center [952, 453] width 11 height 15
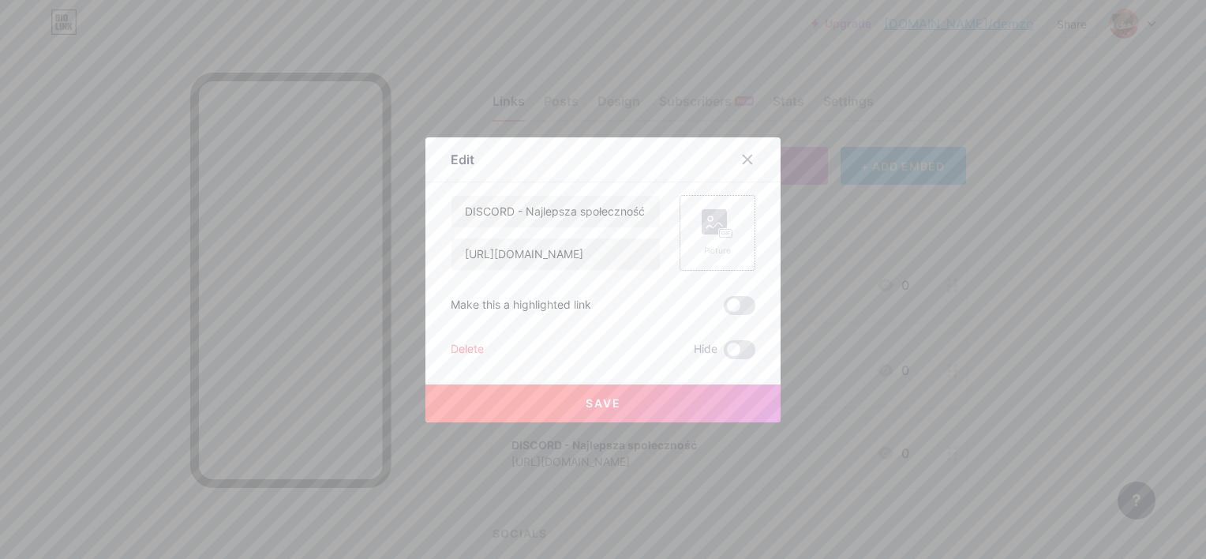
click at [686, 224] on div "Picture" at bounding box center [717, 233] width 76 height 76
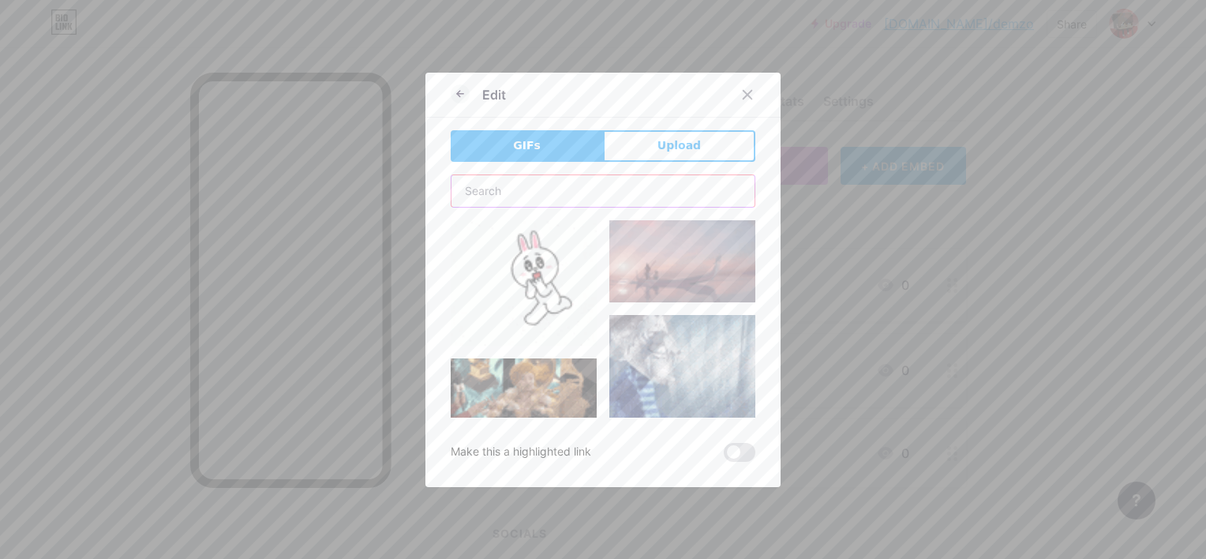
click at [577, 189] on input "text" at bounding box center [602, 191] width 303 height 32
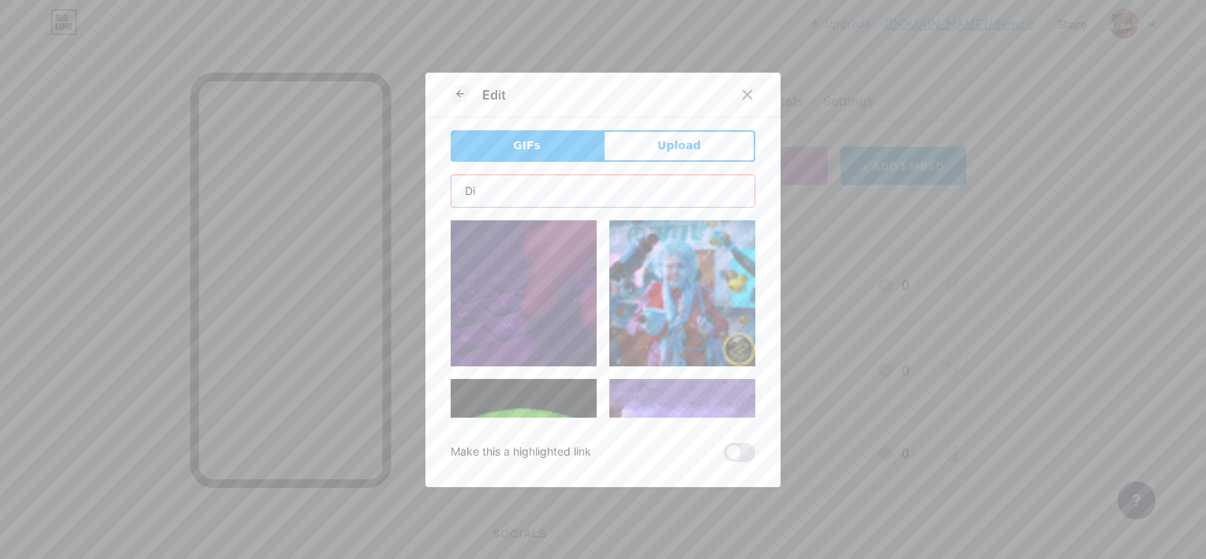
type input "D"
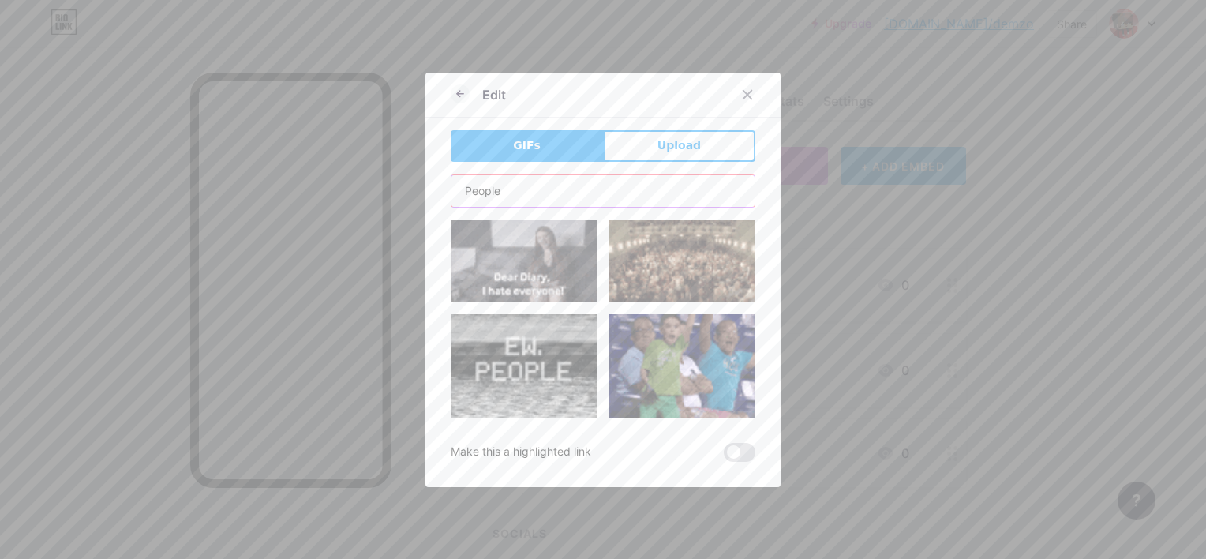
type input "People"
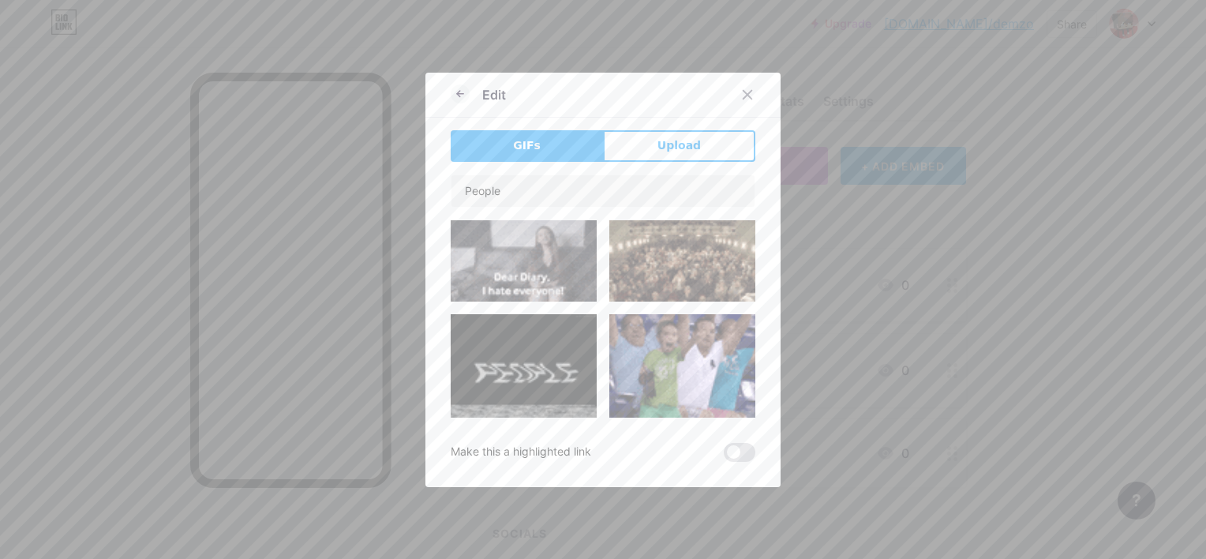
click at [690, 271] on img at bounding box center [682, 261] width 146 height 82
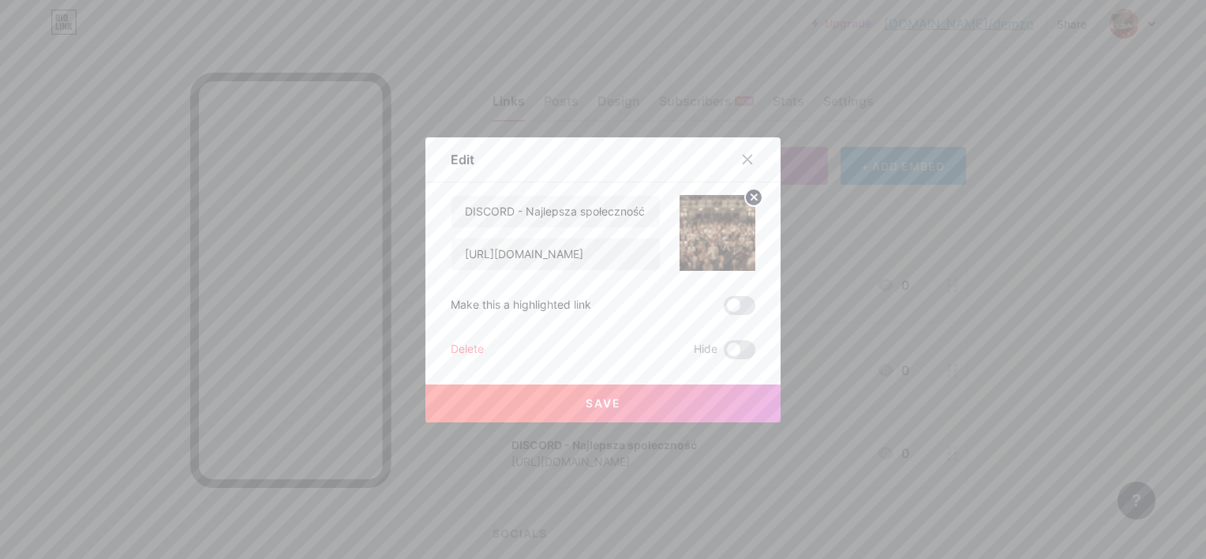
click at [622, 410] on button "Save" at bounding box center [602, 403] width 355 height 38
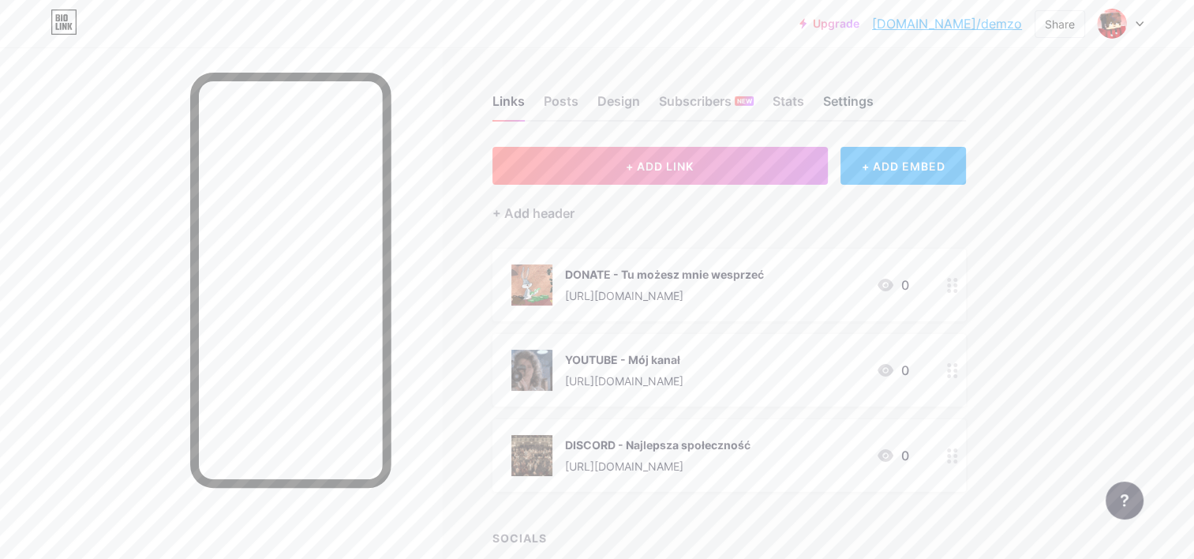
click at [858, 107] on div "Settings" at bounding box center [848, 106] width 50 height 28
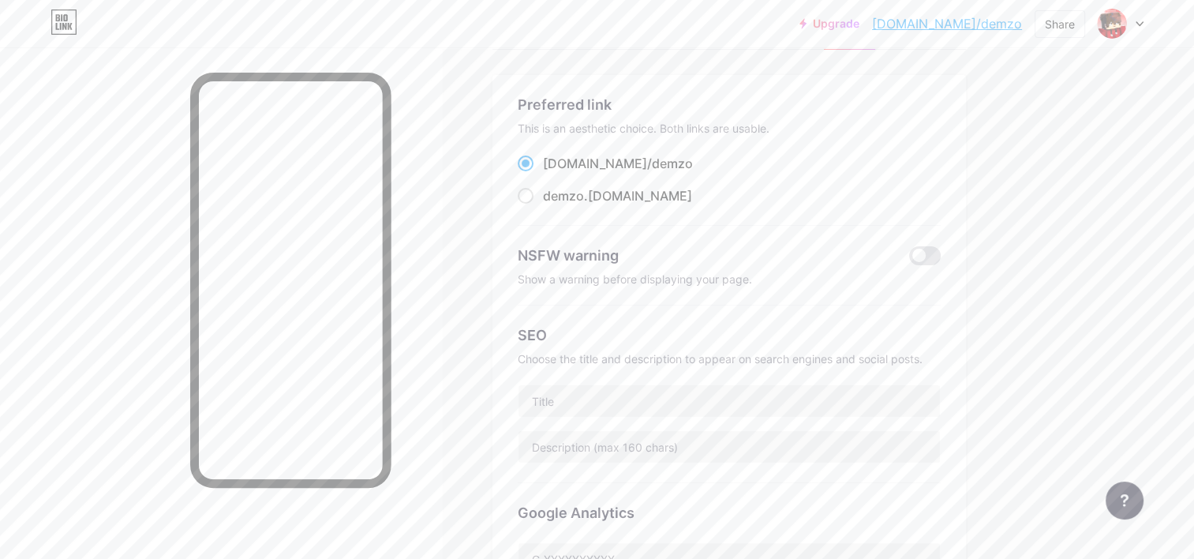
scroll to position [395, 0]
